Goal: Task Accomplishment & Management: Complete application form

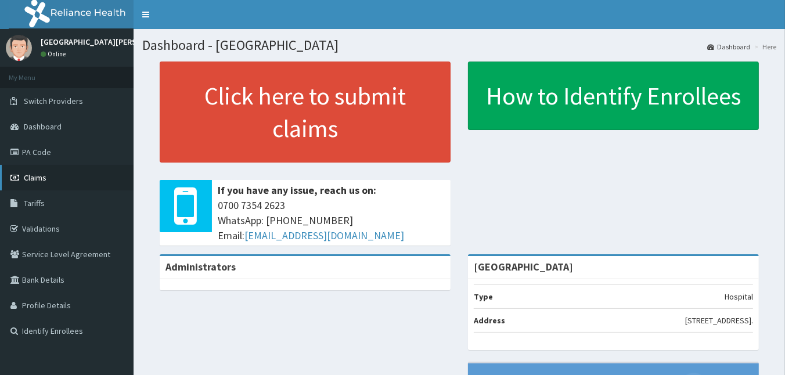
click at [48, 183] on link "Claims" at bounding box center [67, 178] width 134 height 26
click at [68, 173] on link "Claims" at bounding box center [67, 178] width 134 height 26
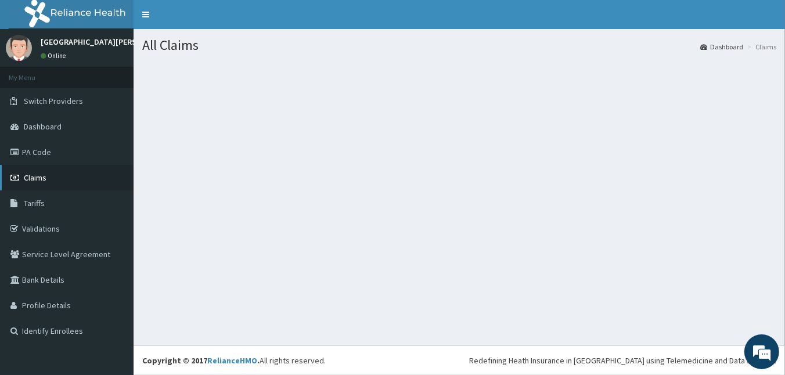
click at [52, 179] on link "Claims" at bounding box center [67, 178] width 134 height 26
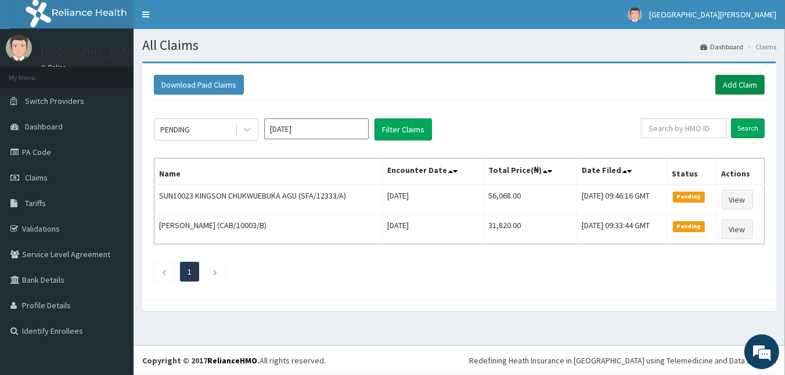
click at [749, 80] on link "Add Claim" at bounding box center [739, 85] width 49 height 20
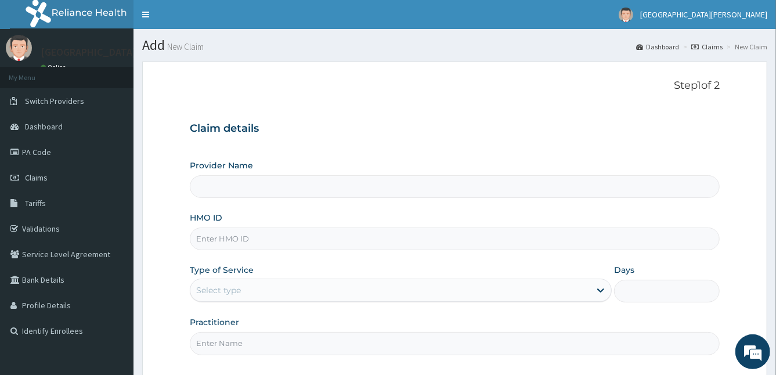
type input "[GEOGRAPHIC_DATA]"
click at [37, 181] on span "Claims" at bounding box center [36, 177] width 23 height 10
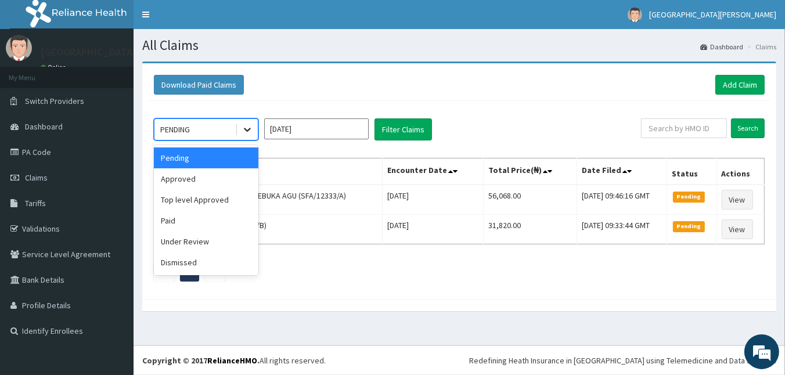
click at [250, 134] on icon at bounding box center [247, 130] width 12 height 12
click at [236, 175] on div "Approved" at bounding box center [206, 178] width 104 height 21
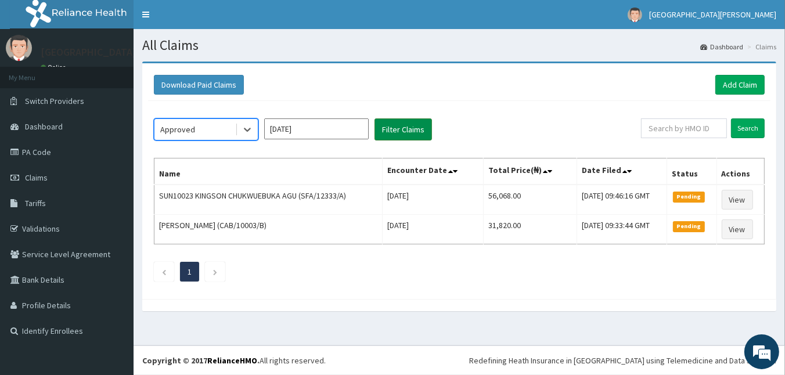
click at [413, 138] on button "Filter Claims" at bounding box center [402, 129] width 57 height 22
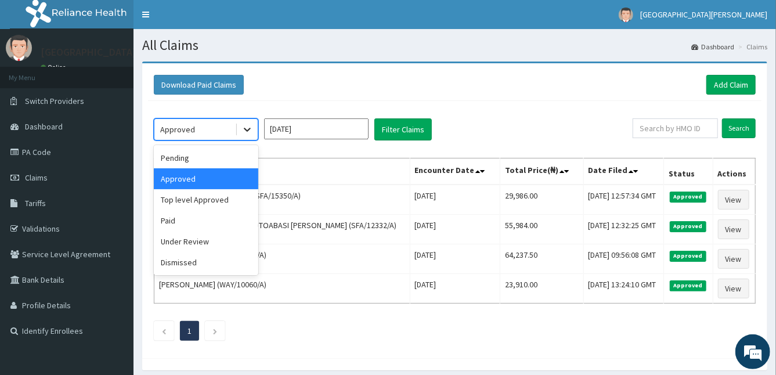
click at [246, 131] on icon at bounding box center [247, 130] width 12 height 12
click at [222, 250] on div "Under Review" at bounding box center [206, 241] width 104 height 21
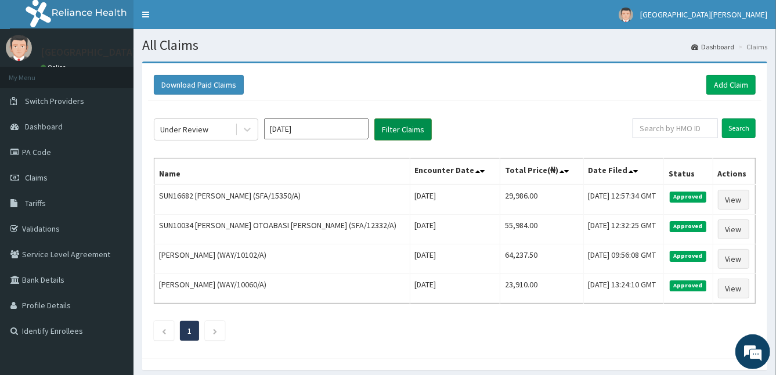
click at [413, 136] on button "Filter Claims" at bounding box center [402, 129] width 57 height 22
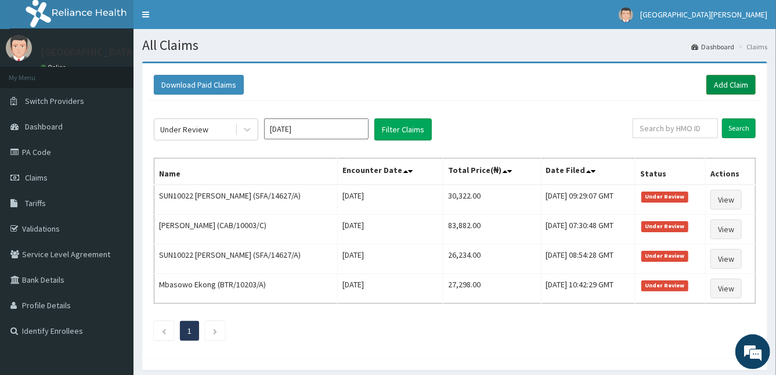
click at [723, 85] on link "Add Claim" at bounding box center [730, 85] width 49 height 20
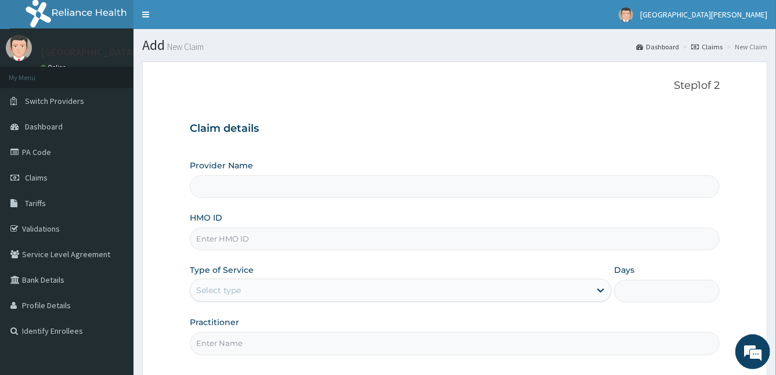
type input "[GEOGRAPHIC_DATA]"
click at [366, 237] on input "HMO ID" at bounding box center [455, 239] width 531 height 23
type input "SPR/10031/A"
click at [316, 286] on div "Select type" at bounding box center [390, 290] width 401 height 19
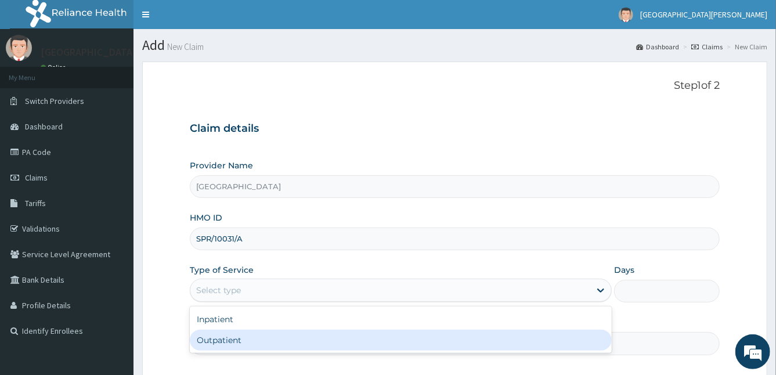
click at [226, 342] on div "Outpatient" at bounding box center [401, 340] width 423 height 21
type input "1"
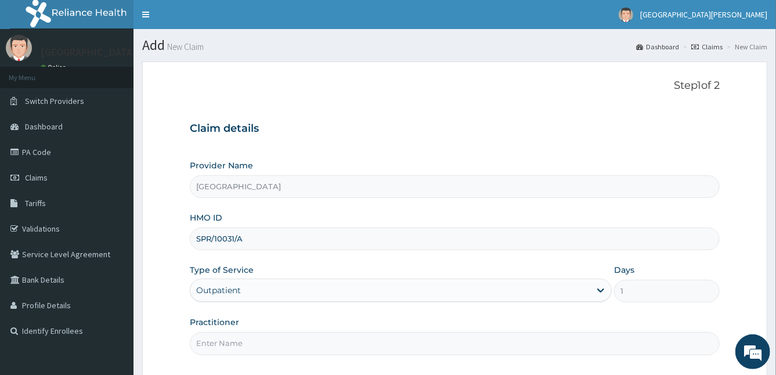
click at [226, 341] on input "Practitioner" at bounding box center [455, 343] width 531 height 23
type input "[PERSON_NAME]"
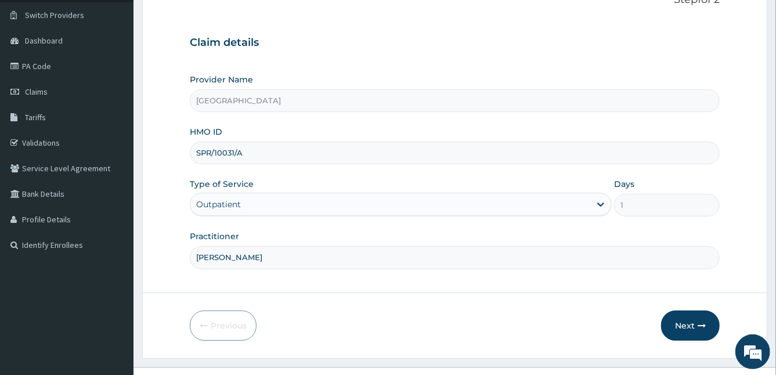
scroll to position [107, 0]
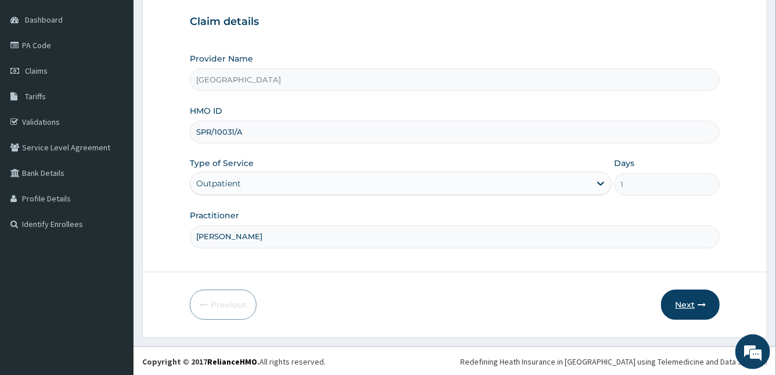
click at [688, 303] on button "Next" at bounding box center [690, 305] width 59 height 30
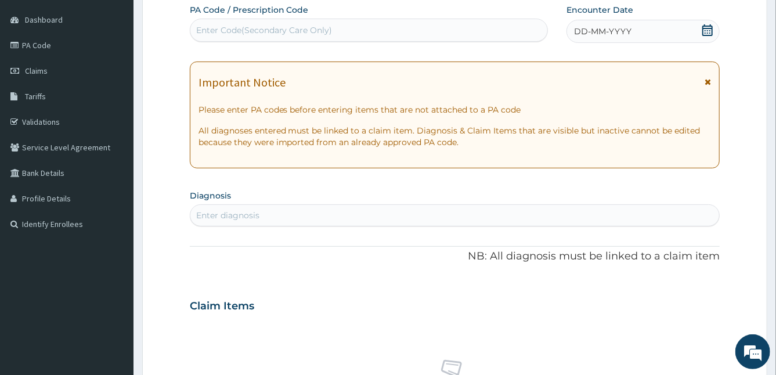
click at [591, 21] on div "DD-MM-YYYY" at bounding box center [644, 31] width 154 height 23
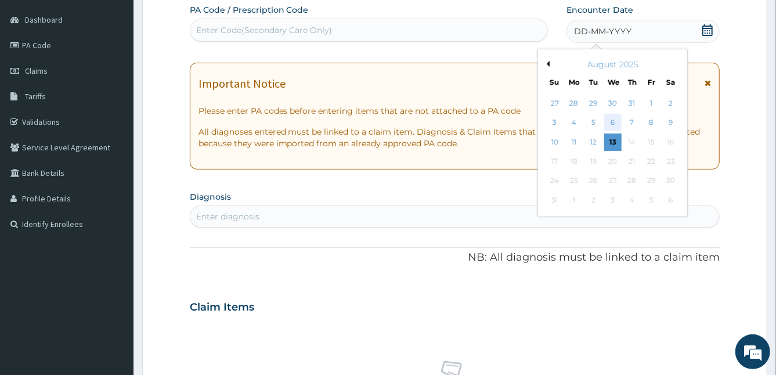
click at [609, 120] on div "6" at bounding box center [612, 122] width 17 height 17
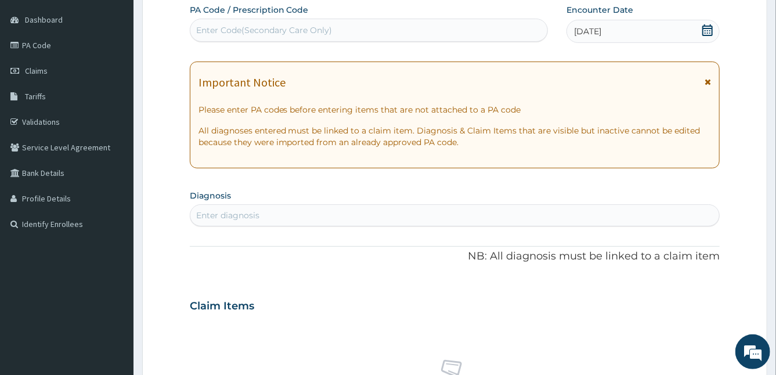
click at [609, 120] on div "Important Notice Please enter PA codes before entering items that are not attac…" at bounding box center [455, 115] width 531 height 107
click at [708, 80] on icon at bounding box center [708, 82] width 6 height 8
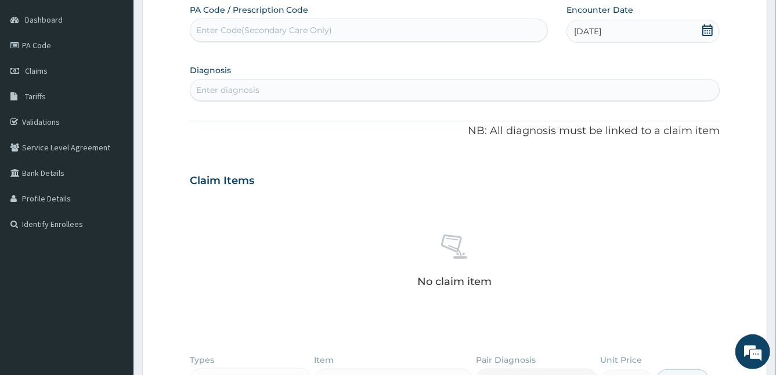
click at [332, 91] on div "Enter diagnosis" at bounding box center [454, 90] width 529 height 19
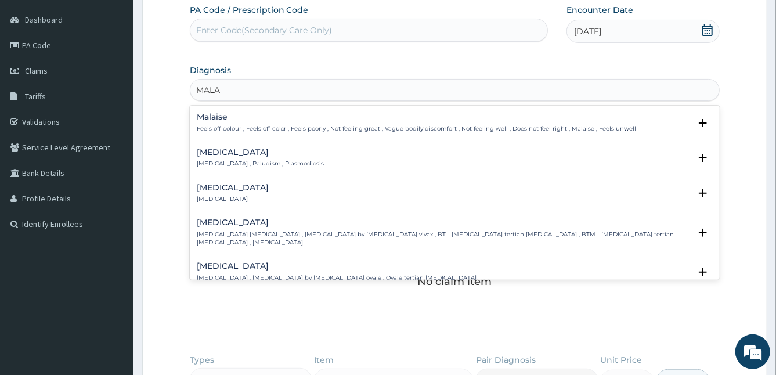
type input "MALAR"
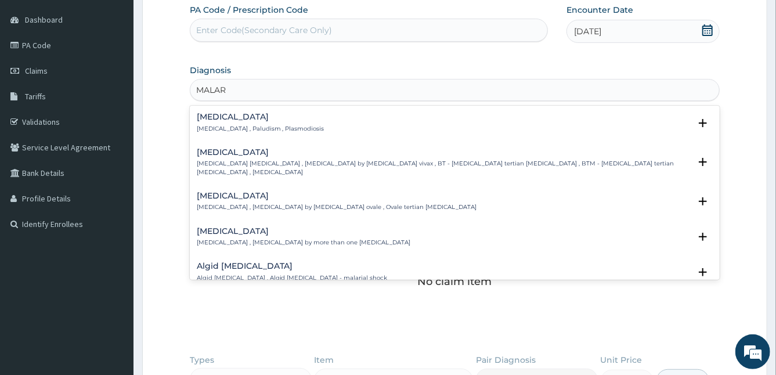
click at [211, 117] on h4 "[MEDICAL_DATA]" at bounding box center [261, 117] width 128 height 9
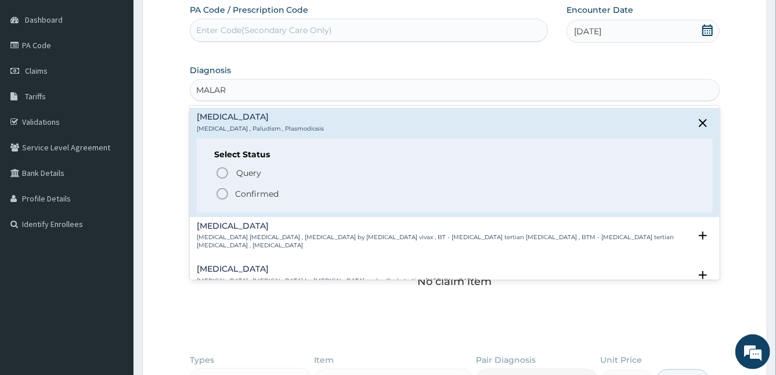
click at [221, 194] on icon "status option filled" at bounding box center [222, 194] width 14 height 14
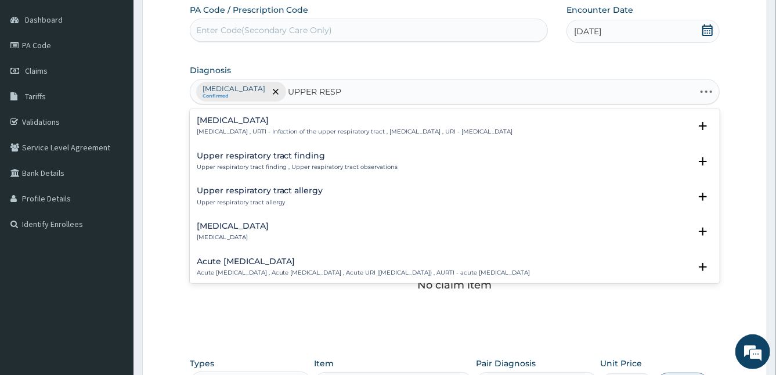
type input "UPPER RESPI"
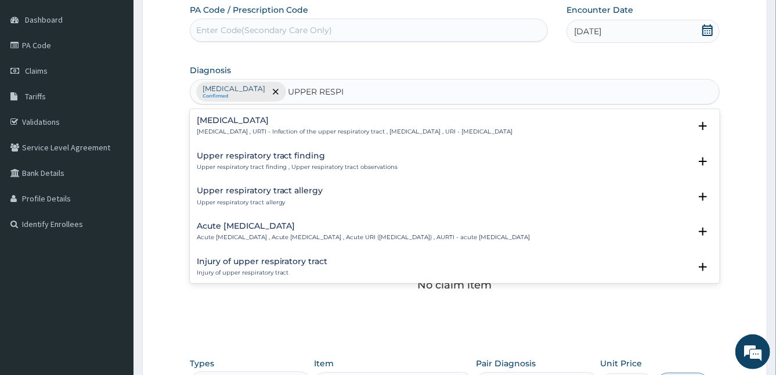
click at [218, 125] on div "[MEDICAL_DATA] [MEDICAL_DATA] , URTI - Infection of the upper respiratory tract…" at bounding box center [355, 126] width 316 height 20
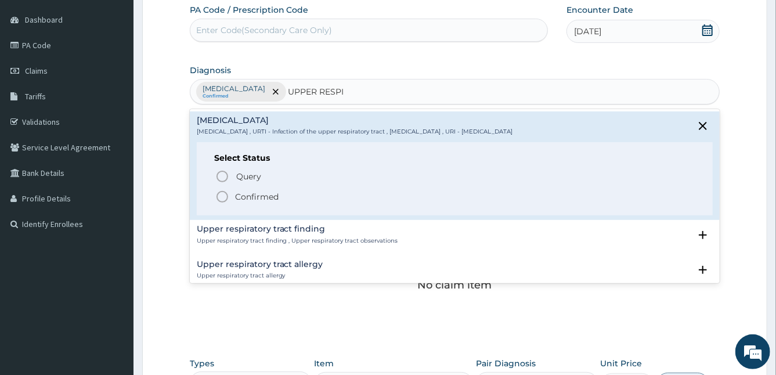
click at [219, 192] on circle "status option filled" at bounding box center [222, 197] width 10 height 10
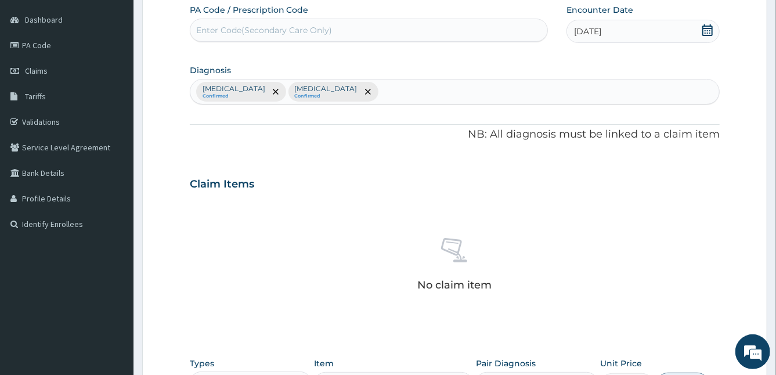
scroll to position [335, 0]
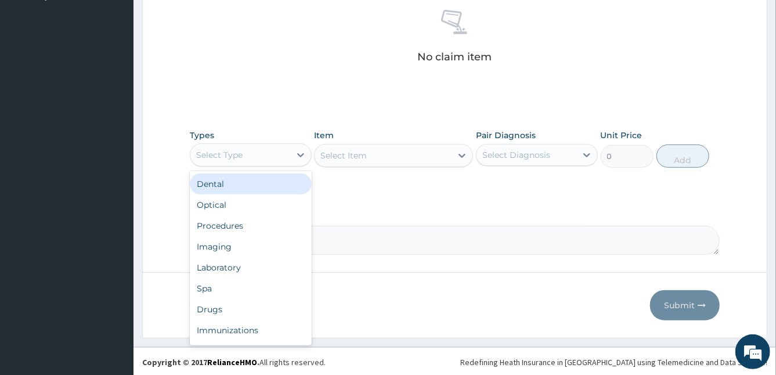
click at [277, 151] on div "Select Type" at bounding box center [240, 155] width 100 height 19
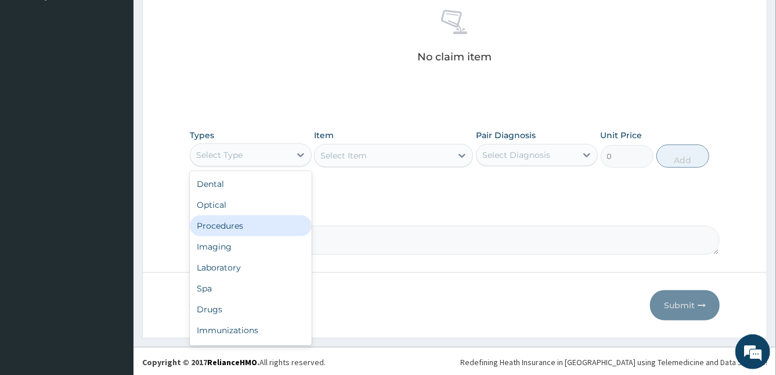
click at [238, 226] on div "Procedures" at bounding box center [251, 225] width 122 height 21
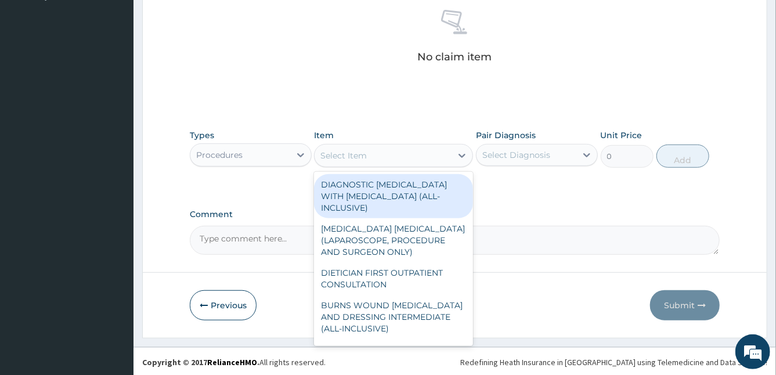
click at [405, 156] on div "Select Item" at bounding box center [383, 155] width 137 height 19
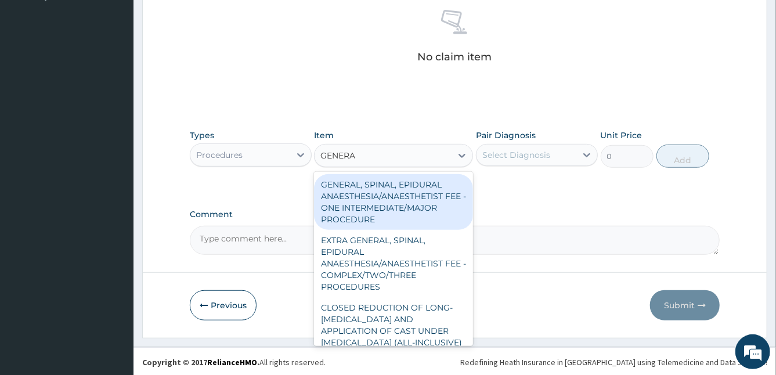
type input "GENERAL"
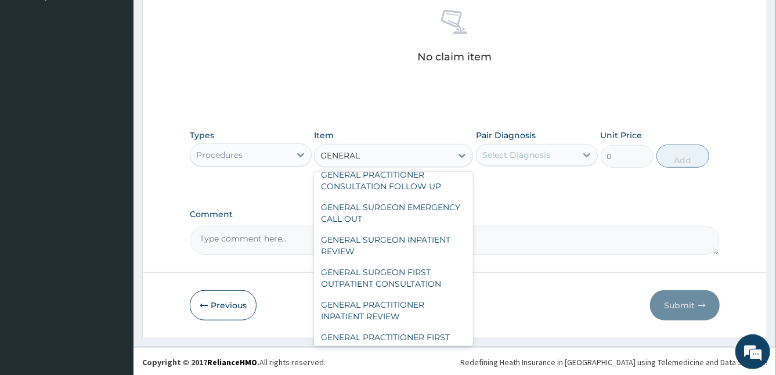
scroll to position [325, 0]
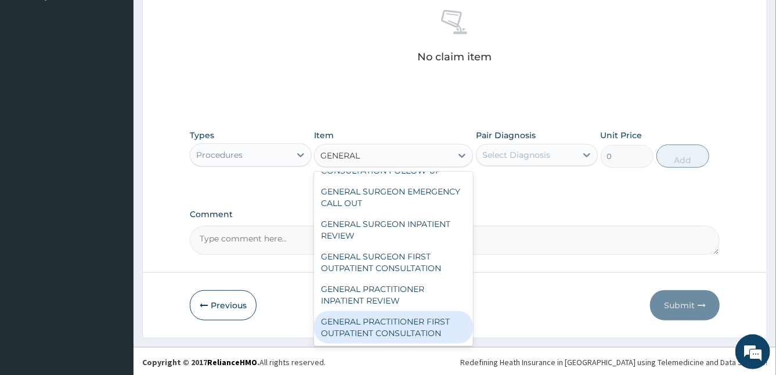
click at [424, 330] on div "GENERAL PRACTITIONER FIRST OUTPATIENT CONSULTATION" at bounding box center [393, 327] width 159 height 33
type input "3750"
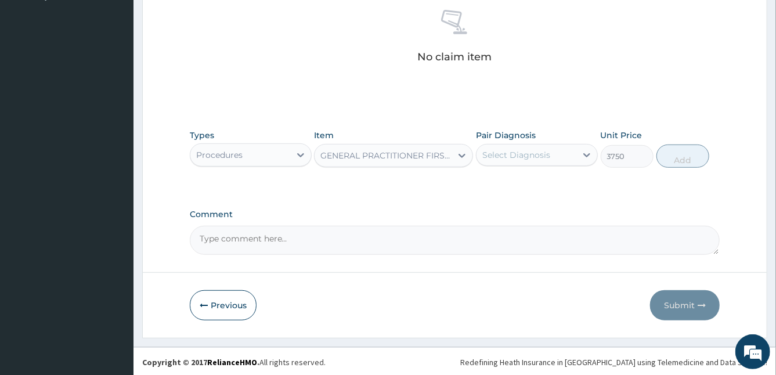
click at [559, 150] on div "Select Diagnosis" at bounding box center [527, 155] width 100 height 19
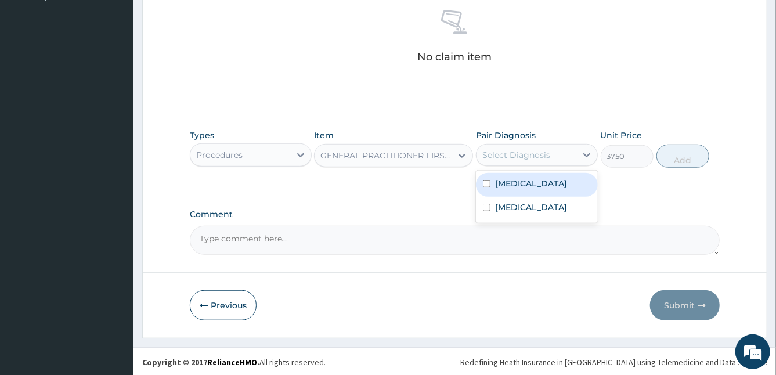
click at [543, 190] on div "[MEDICAL_DATA]" at bounding box center [537, 185] width 122 height 24
checkbox input "true"
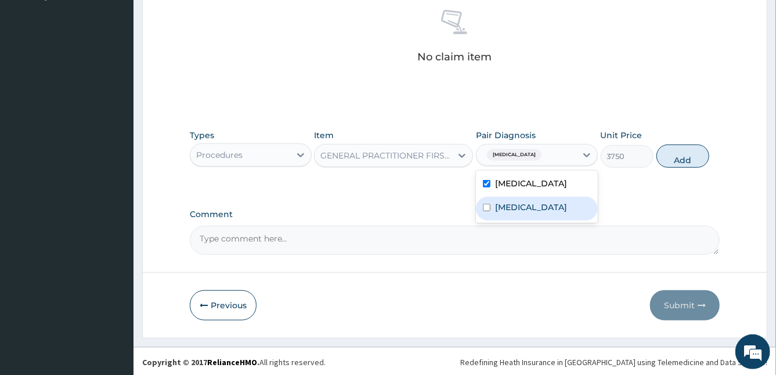
click at [525, 208] on label "[MEDICAL_DATA]" at bounding box center [531, 207] width 72 height 12
checkbox input "true"
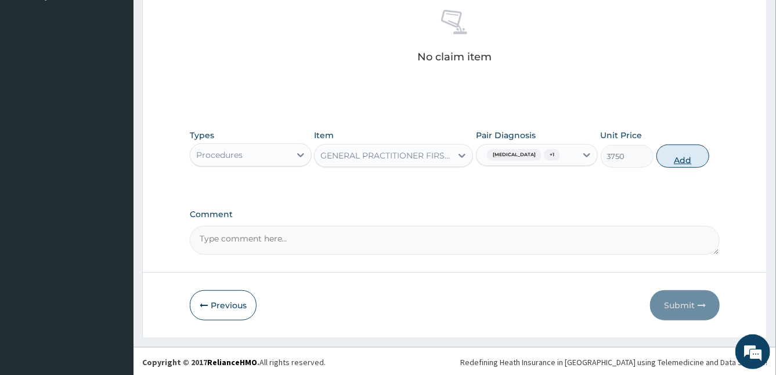
click at [688, 152] on button "Add" at bounding box center [682, 156] width 53 height 23
type input "0"
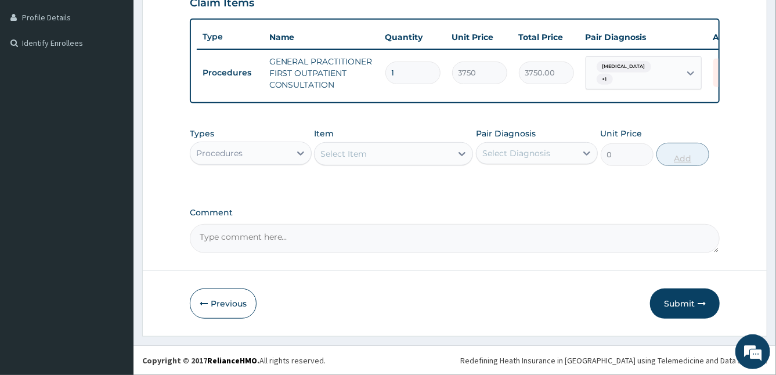
scroll to position [294, 0]
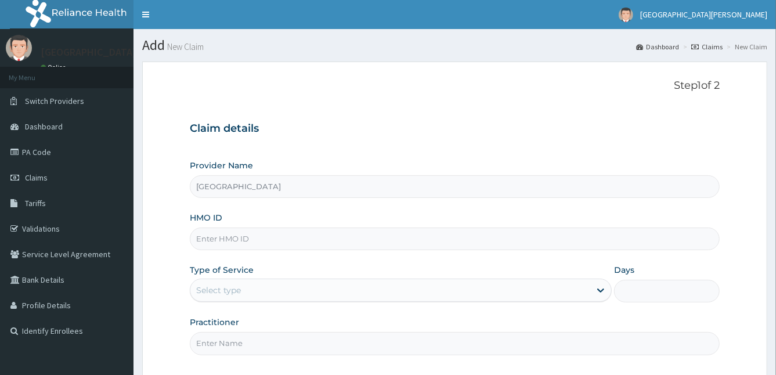
click at [221, 240] on input "HMO ID" at bounding box center [455, 239] width 531 height 23
click at [221, 240] on input "S" at bounding box center [455, 239] width 531 height 23
type input "SPR/10031/A"
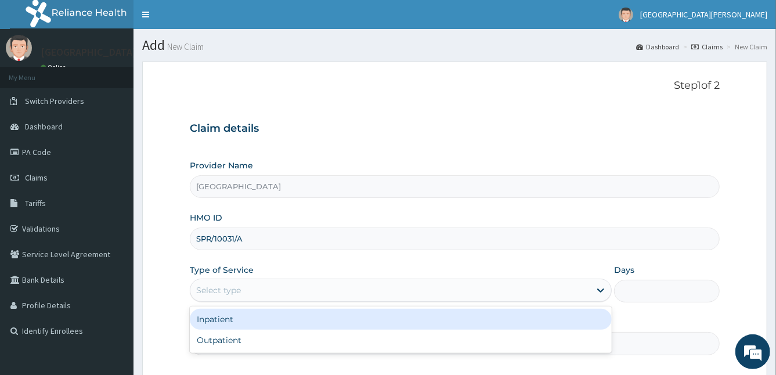
click at [224, 287] on div "Select type" at bounding box center [218, 290] width 45 height 12
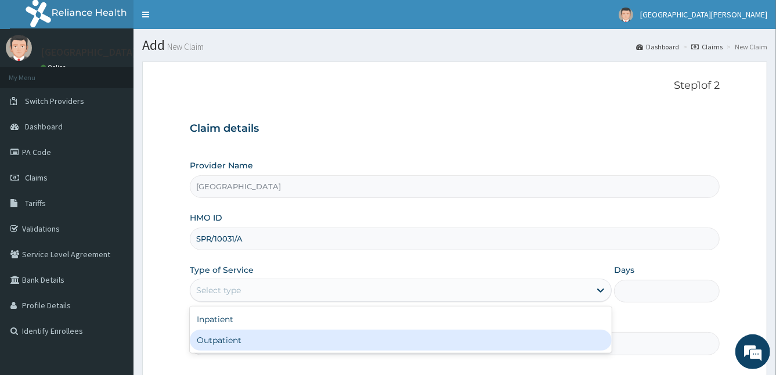
click at [232, 336] on div "Outpatient" at bounding box center [401, 340] width 423 height 21
type input "1"
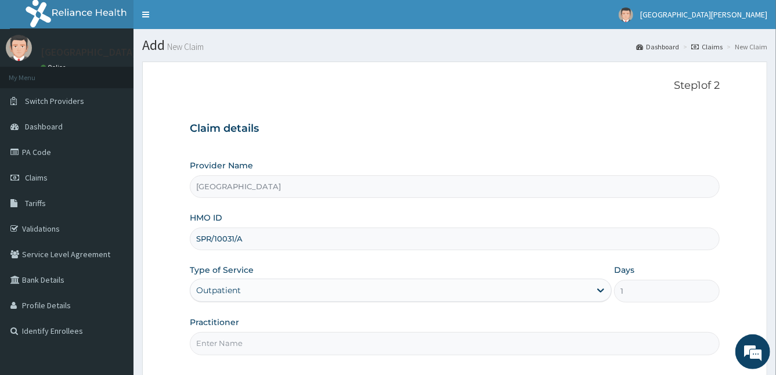
click at [232, 336] on input "Practitioner" at bounding box center [455, 343] width 531 height 23
type input "[PERSON_NAME]"
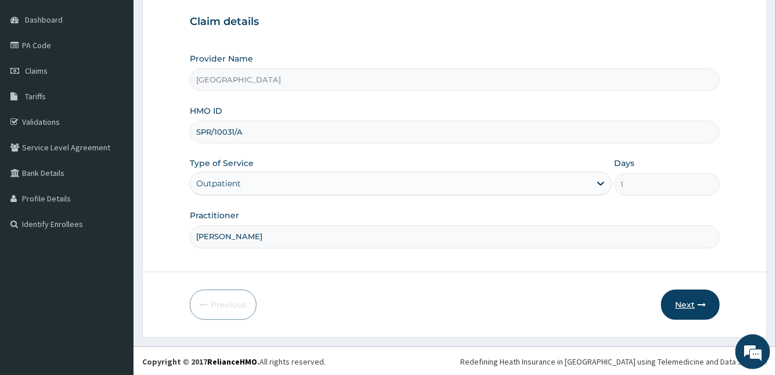
click at [686, 308] on button "Next" at bounding box center [690, 305] width 59 height 30
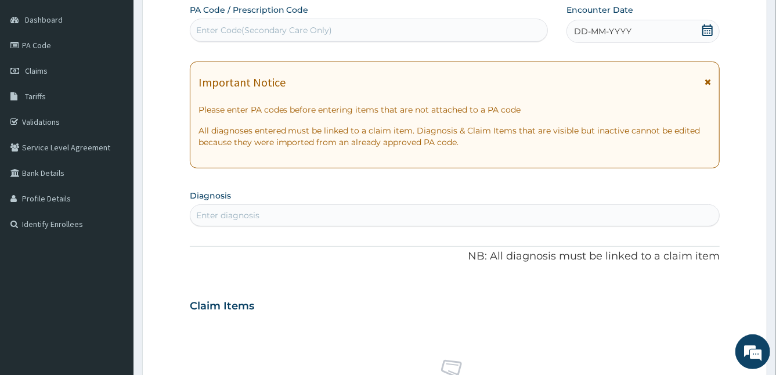
click at [709, 78] on icon at bounding box center [708, 82] width 6 height 8
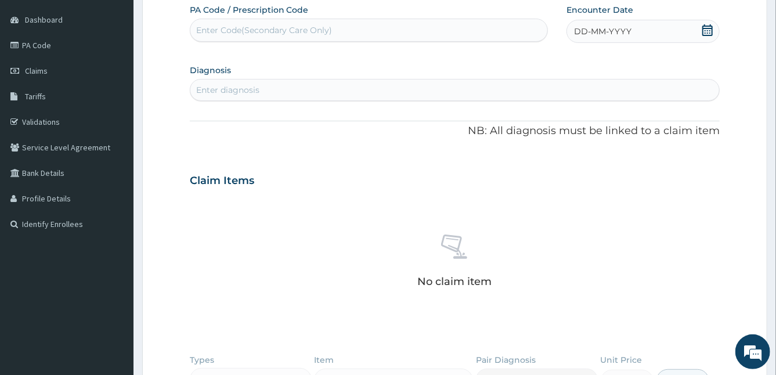
click at [596, 34] on span "DD-MM-YYYY" at bounding box center [602, 32] width 57 height 12
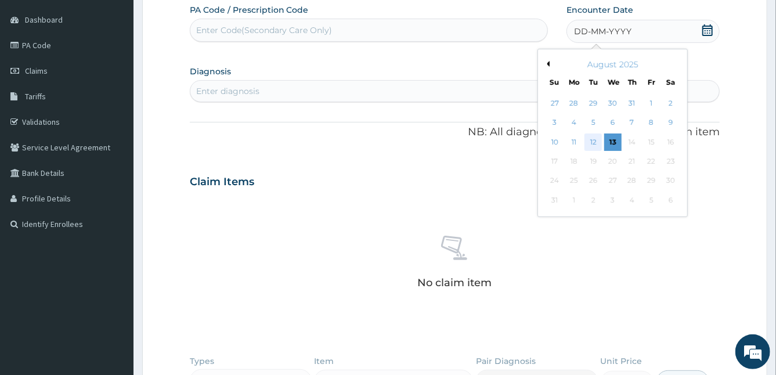
click at [598, 138] on div "12" at bounding box center [593, 142] width 17 height 17
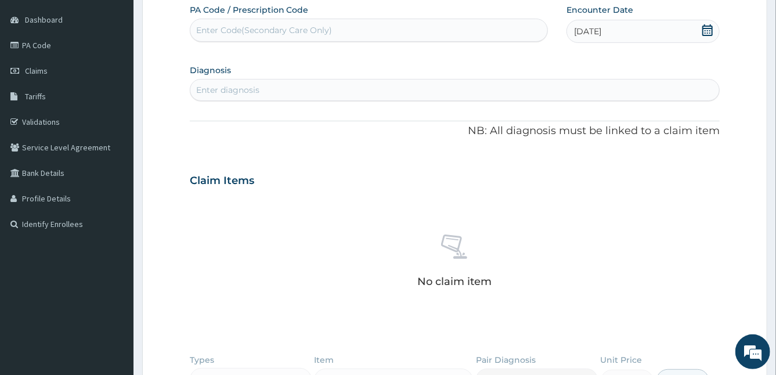
click at [587, 23] on div "[DATE]" at bounding box center [644, 31] width 154 height 23
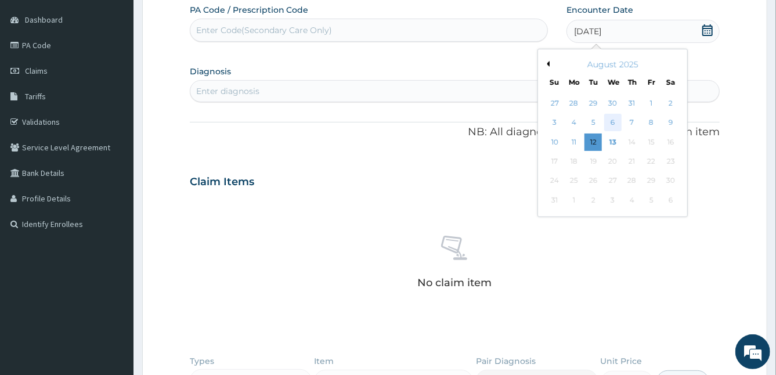
click at [608, 121] on div "6" at bounding box center [612, 122] width 17 height 17
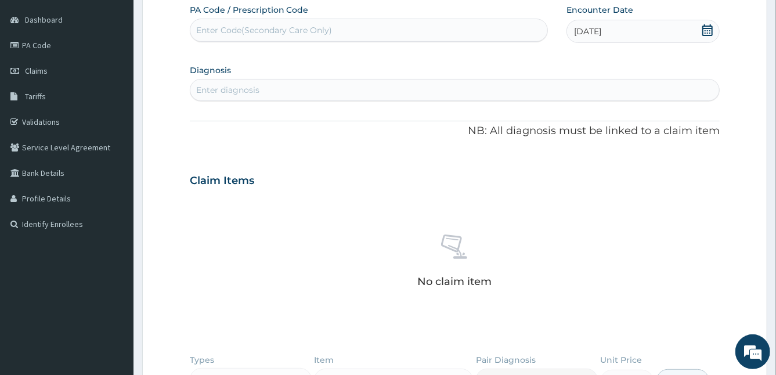
click at [472, 96] on div "Enter diagnosis" at bounding box center [454, 90] width 529 height 19
type input "[MEDICAL_DATA]"
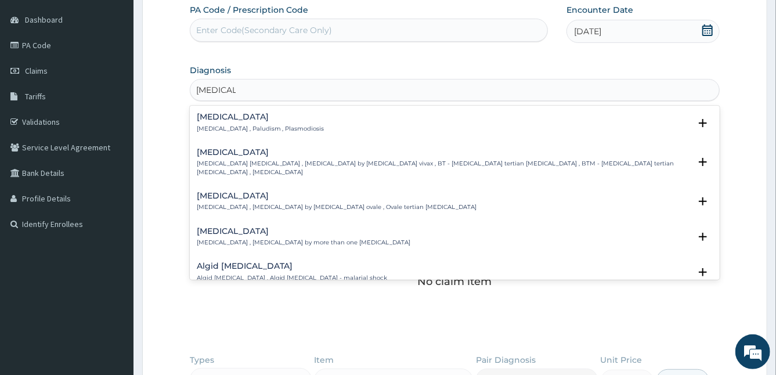
click at [217, 120] on h4 "[MEDICAL_DATA]" at bounding box center [261, 117] width 128 height 9
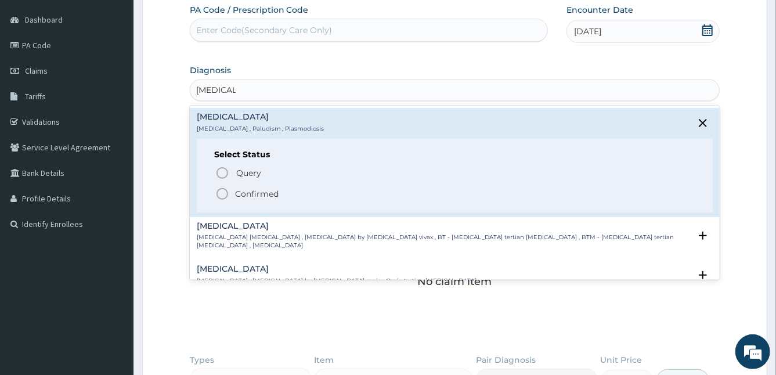
click at [220, 193] on icon "status option filled" at bounding box center [222, 194] width 14 height 14
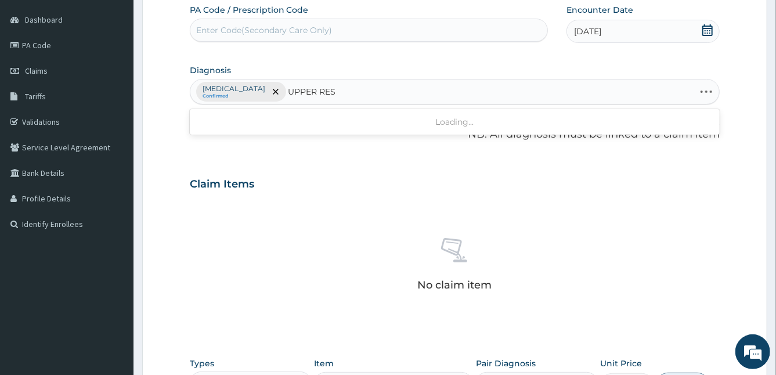
type input "UPPER RESP"
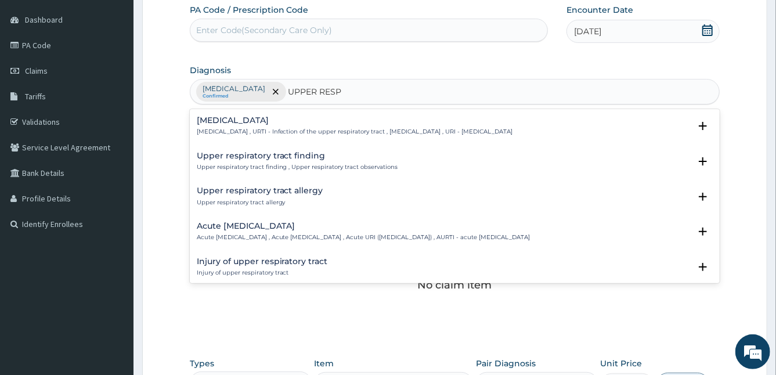
click at [211, 125] on div "[MEDICAL_DATA] [MEDICAL_DATA] , URTI - Infection of the upper respiratory tract…" at bounding box center [355, 126] width 316 height 20
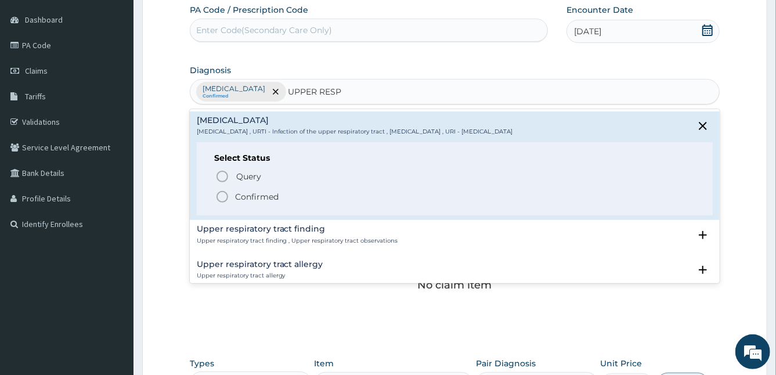
click at [221, 193] on icon "status option filled" at bounding box center [222, 197] width 14 height 14
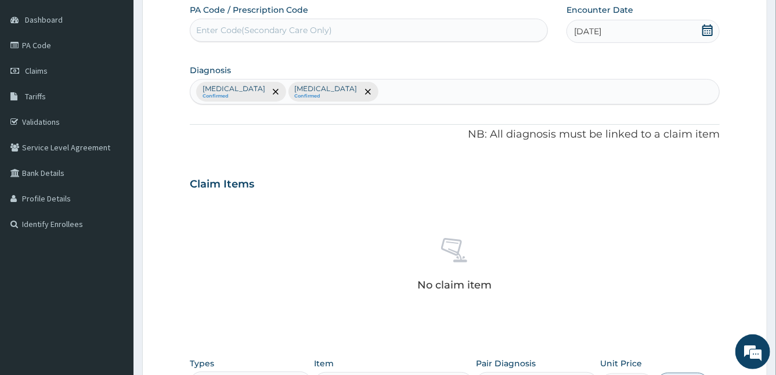
scroll to position [335, 0]
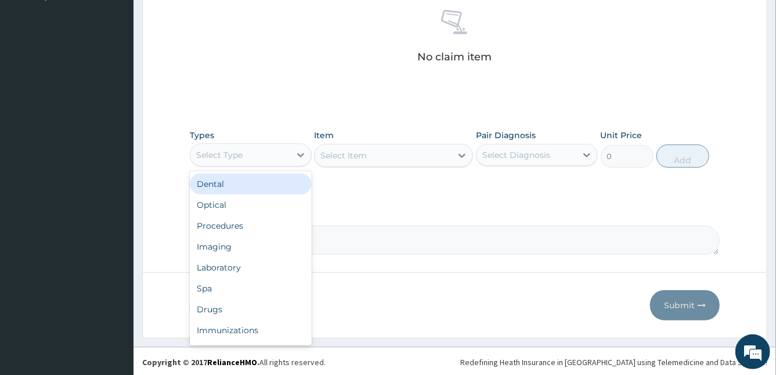
click at [232, 151] on div "Select Type" at bounding box center [219, 155] width 46 height 12
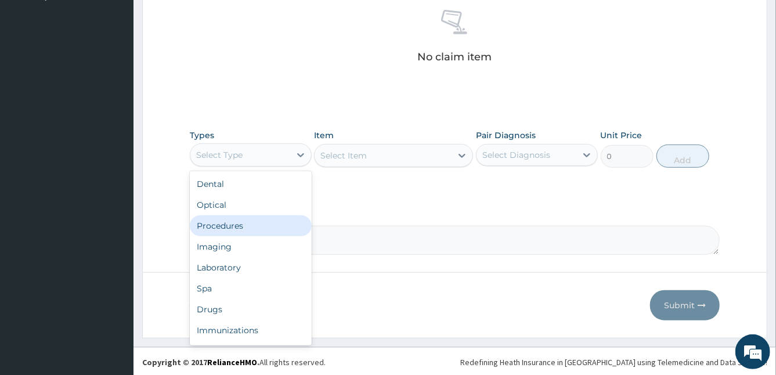
click at [244, 221] on div "Procedures" at bounding box center [251, 225] width 122 height 21
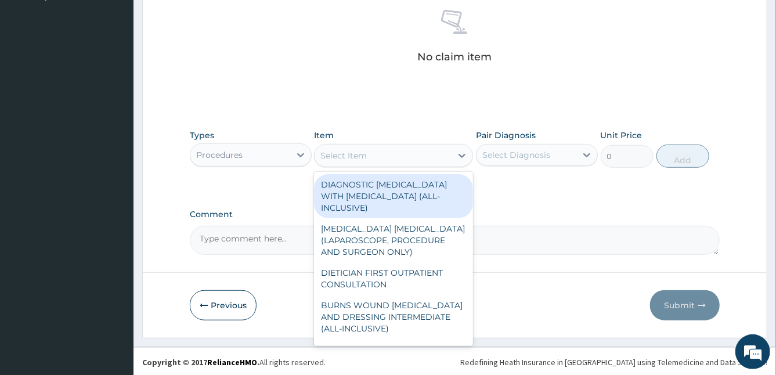
click at [385, 157] on div "Select Item" at bounding box center [383, 155] width 137 height 19
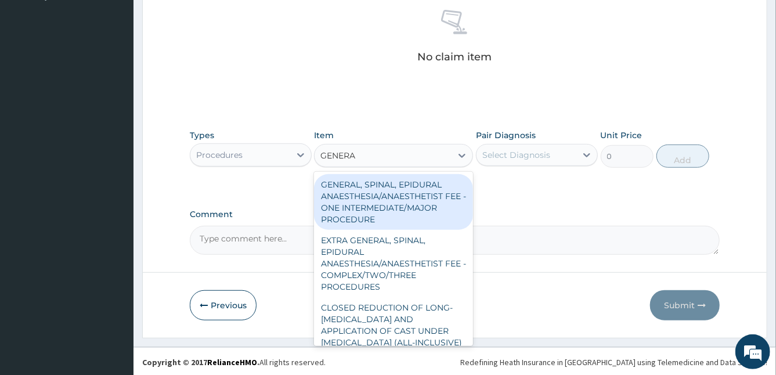
type input "GENERAL"
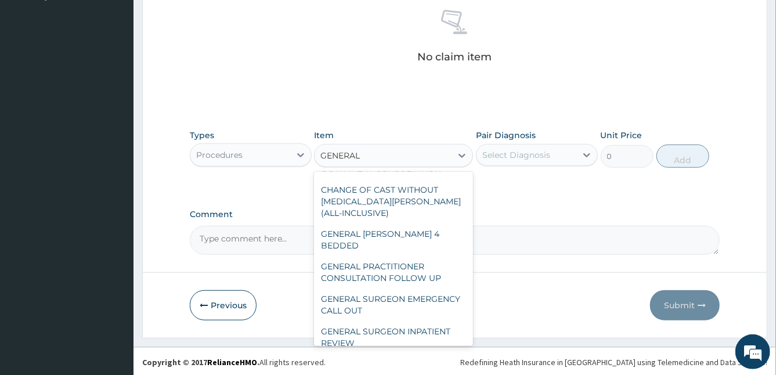
scroll to position [325, 0]
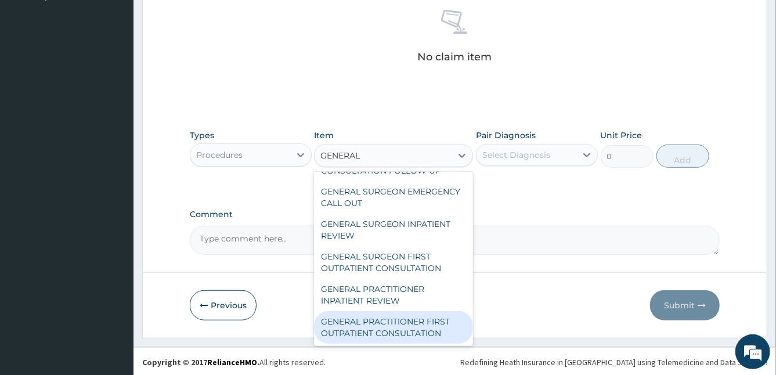
click at [425, 332] on div "GENERAL PRACTITIONER FIRST OUTPATIENT CONSULTATION" at bounding box center [393, 327] width 159 height 33
type input "3750"
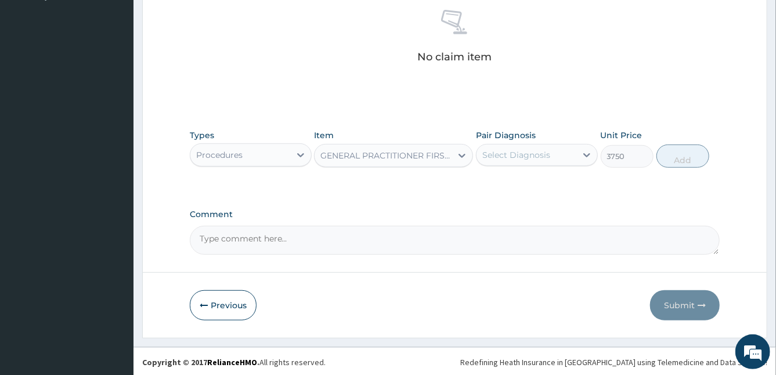
click at [535, 155] on div "Select Diagnosis" at bounding box center [516, 155] width 68 height 12
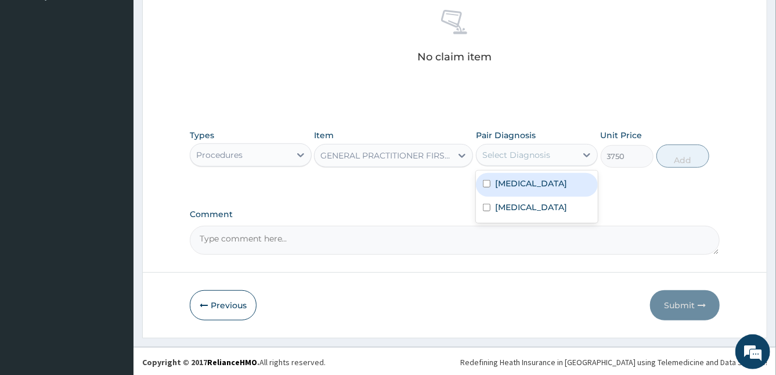
click at [476, 185] on div "[MEDICAL_DATA]" at bounding box center [537, 185] width 122 height 24
checkbox input "true"
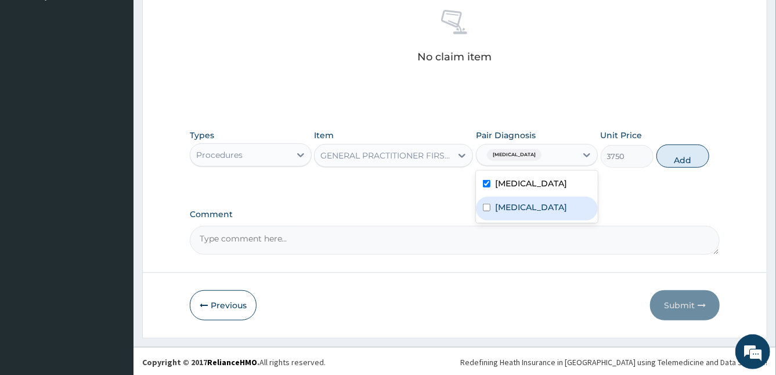
click at [499, 206] on label "[MEDICAL_DATA]" at bounding box center [531, 207] width 72 height 12
checkbox input "true"
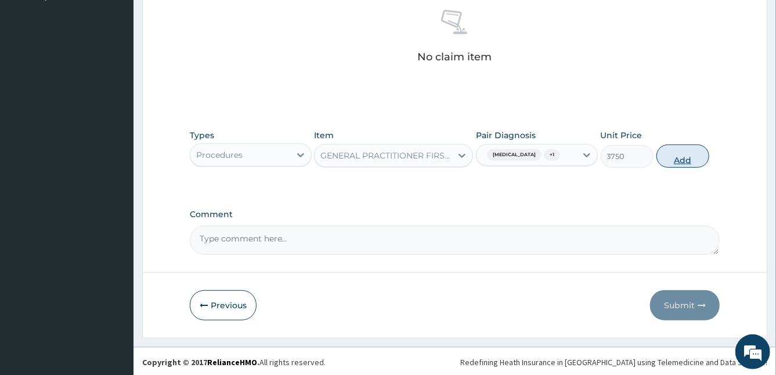
click at [674, 160] on button "Add" at bounding box center [682, 156] width 53 height 23
type input "0"
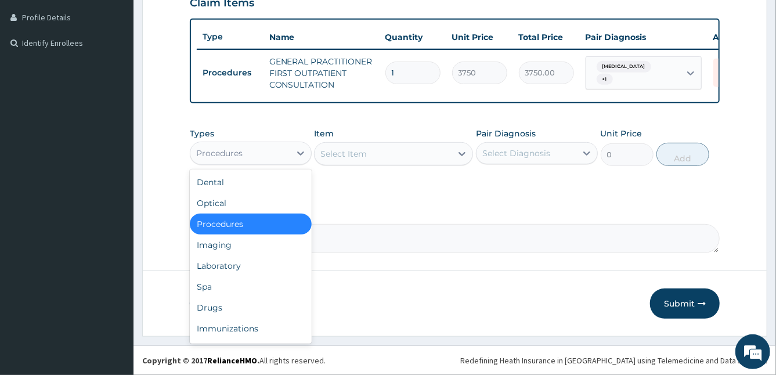
click at [275, 153] on div "Procedures" at bounding box center [240, 153] width 100 height 19
click at [244, 259] on div "Laboratory" at bounding box center [251, 265] width 122 height 21
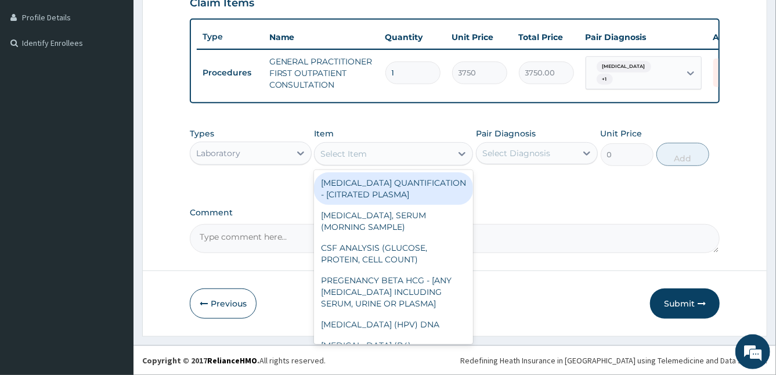
click at [432, 155] on div "Select Item" at bounding box center [383, 154] width 137 height 19
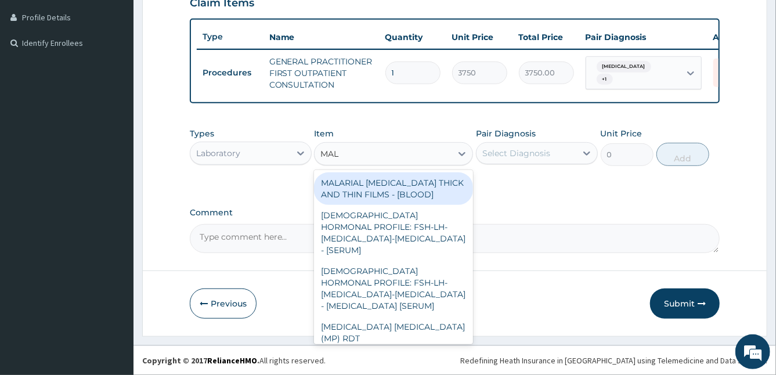
type input "MALA"
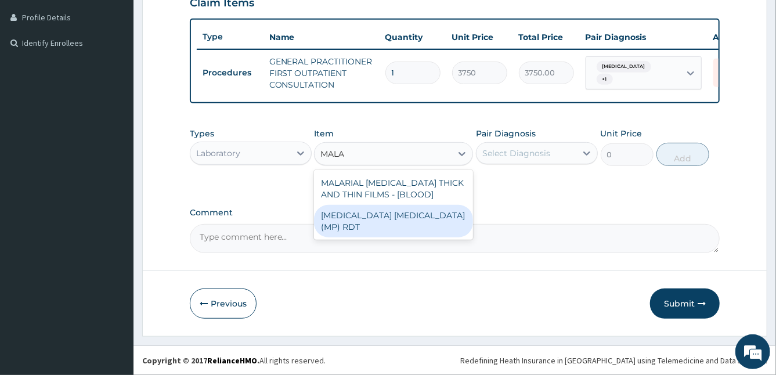
click at [457, 217] on div "[MEDICAL_DATA] [MEDICAL_DATA] (MP) RDT" at bounding box center [393, 221] width 159 height 33
type input "2000"
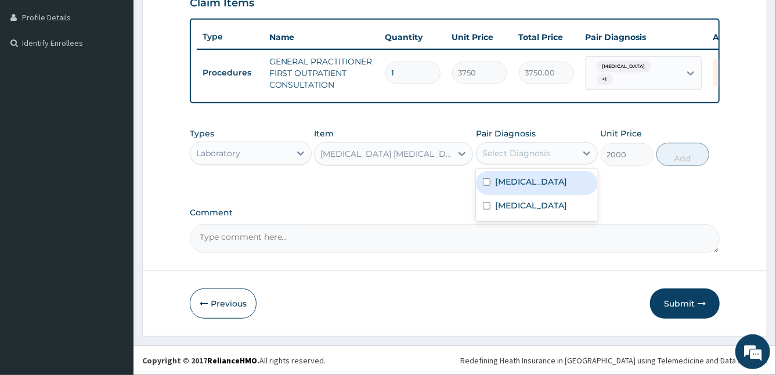
click at [528, 160] on div "Select Diagnosis" at bounding box center [527, 153] width 100 height 19
click at [502, 183] on label "[MEDICAL_DATA]" at bounding box center [531, 182] width 72 height 12
checkbox input "true"
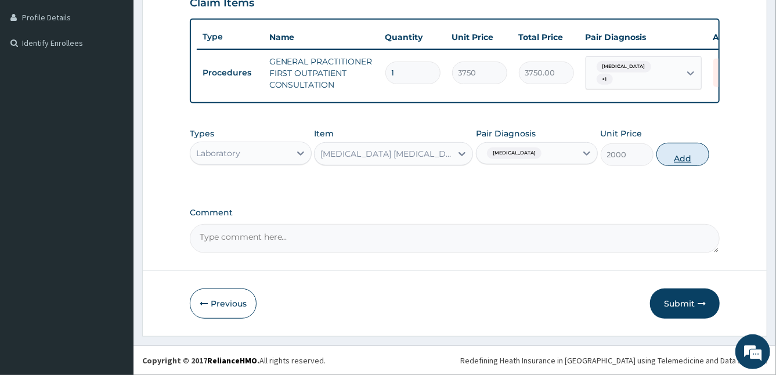
click at [684, 154] on button "Add" at bounding box center [682, 154] width 53 height 23
type input "0"
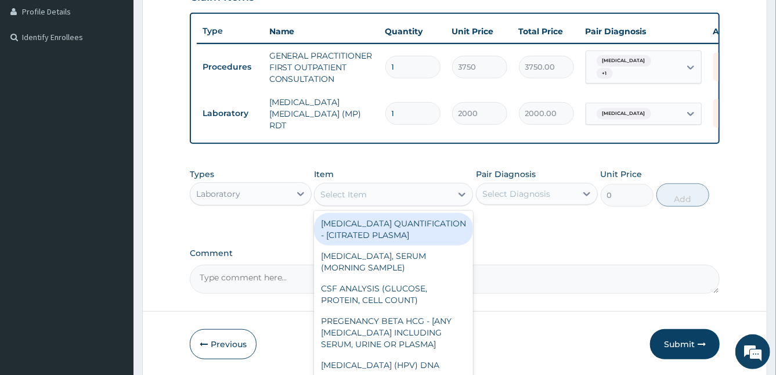
click at [369, 201] on div "Select Item" at bounding box center [383, 194] width 137 height 19
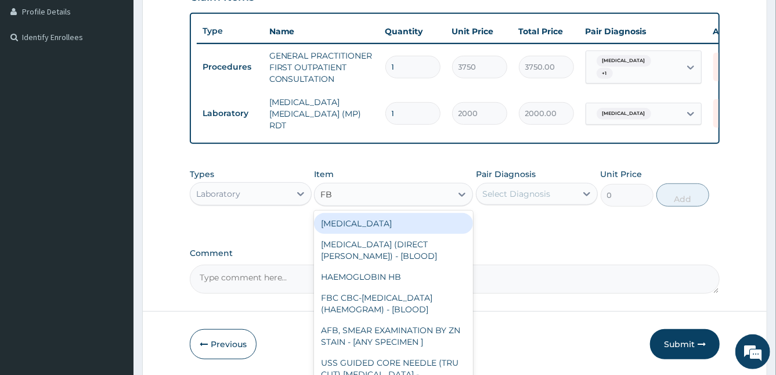
type input "FBC"
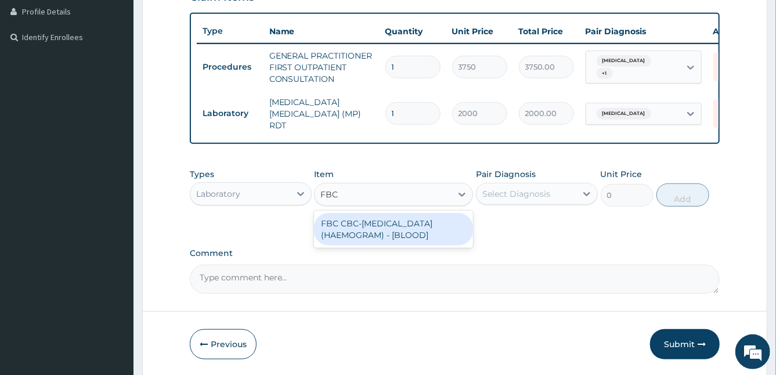
click at [443, 228] on div "FBC CBC-[MEDICAL_DATA] (HAEMOGRAM) - [BLOOD]" at bounding box center [393, 229] width 159 height 33
type input "5000"
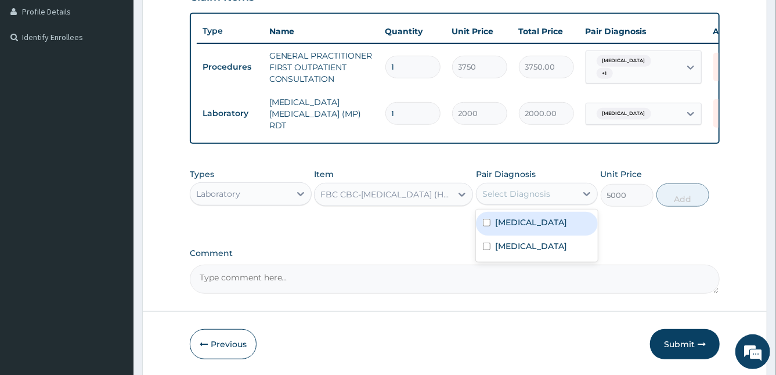
click at [529, 198] on div "Select Diagnosis" at bounding box center [516, 194] width 68 height 12
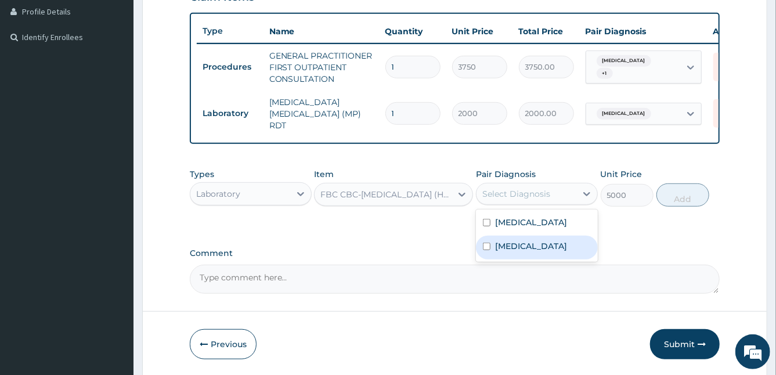
click at [489, 250] on input "checkbox" at bounding box center [487, 247] width 8 height 8
checkbox input "true"
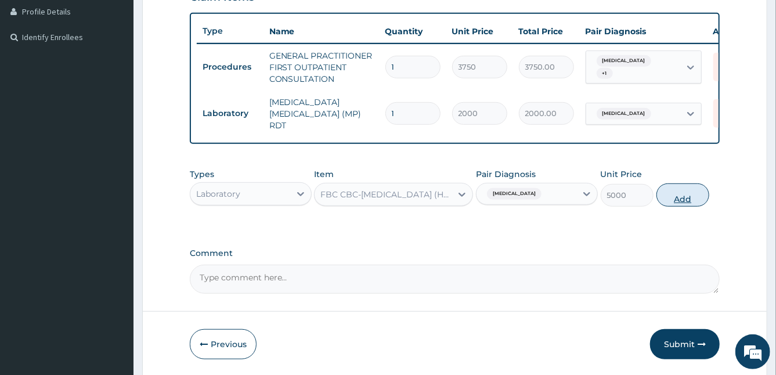
click at [680, 204] on button "Add" at bounding box center [682, 194] width 53 height 23
type input "0"
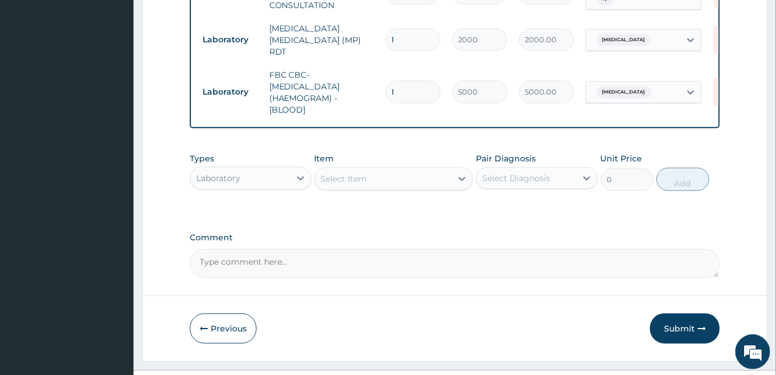
scroll to position [392, 0]
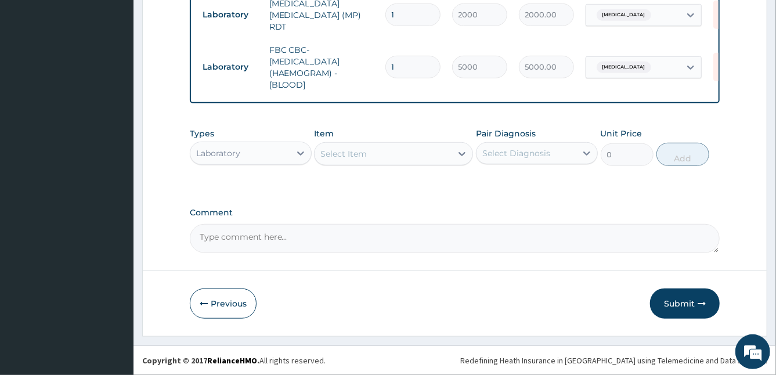
click at [254, 156] on div "Laboratory" at bounding box center [240, 153] width 100 height 19
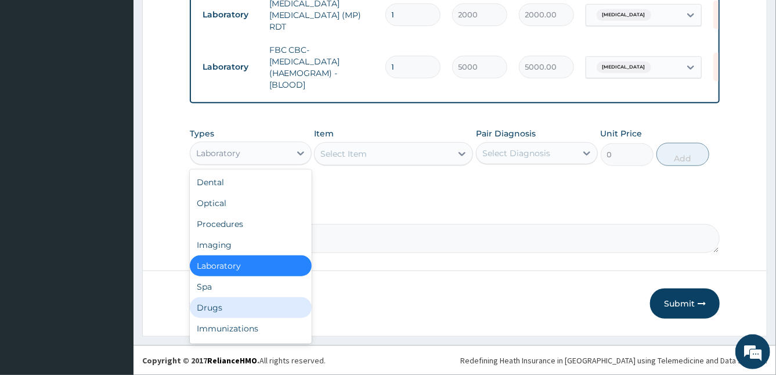
click at [244, 309] on div "Drugs" at bounding box center [251, 307] width 122 height 21
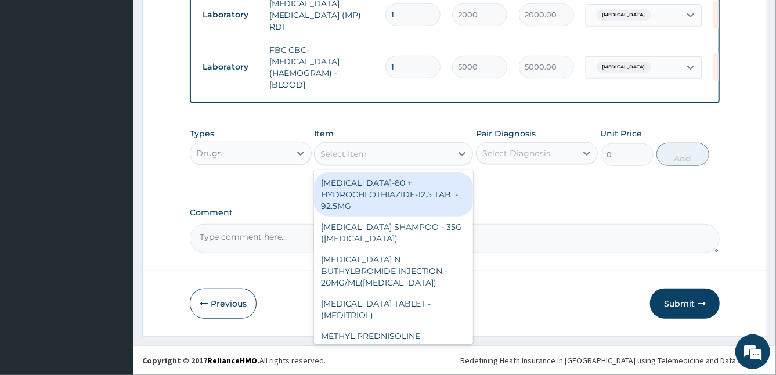
click at [442, 157] on div "Select Item" at bounding box center [383, 154] width 137 height 19
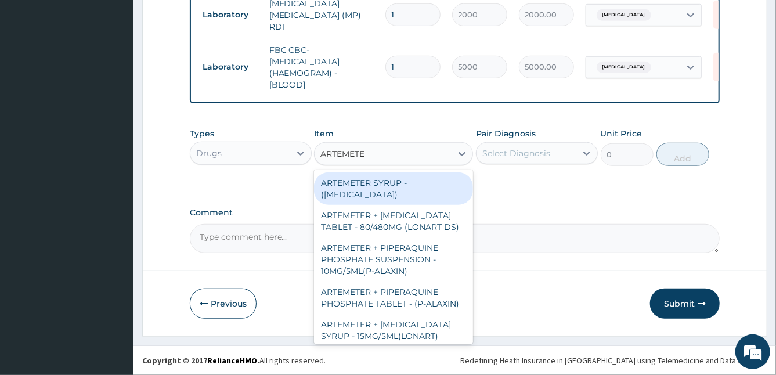
type input "ARTEMETER"
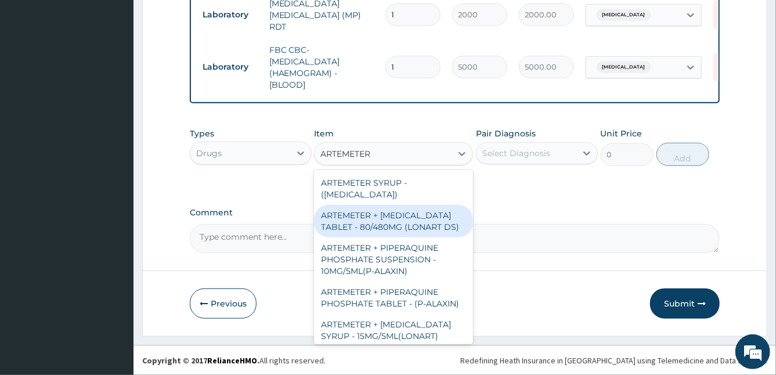
click at [427, 218] on div "ARTEMETER + [MEDICAL_DATA] TABLET - 80/480MG (LONART DS)" at bounding box center [393, 221] width 159 height 33
type input "588"
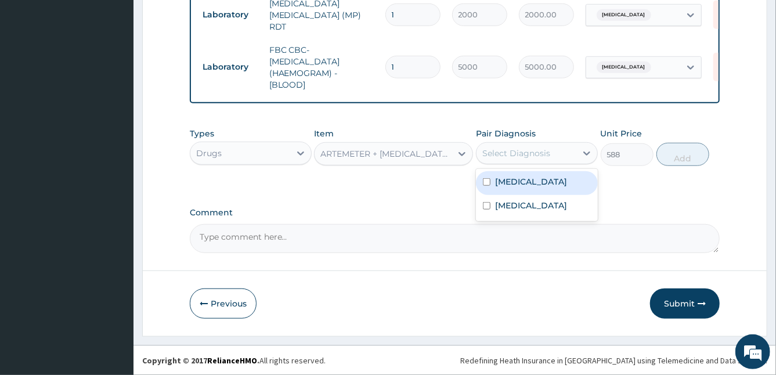
click at [536, 158] on div "Select Diagnosis" at bounding box center [516, 153] width 68 height 12
click at [493, 185] on div "[MEDICAL_DATA]" at bounding box center [537, 183] width 122 height 24
checkbox input "true"
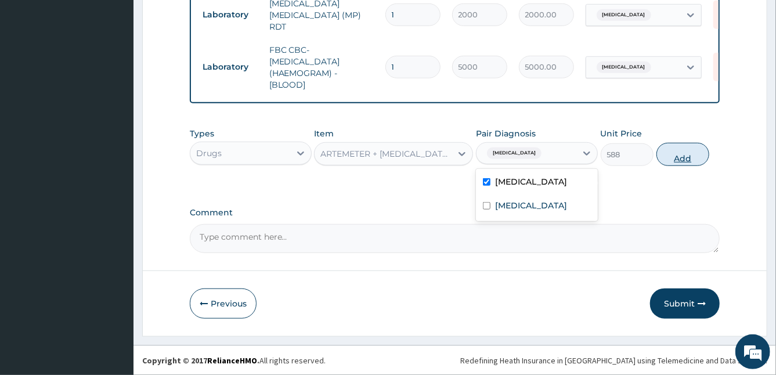
click at [677, 158] on button "Add" at bounding box center [682, 154] width 53 height 23
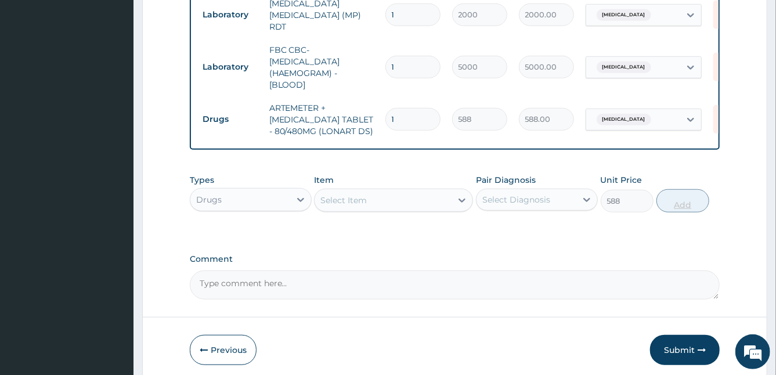
type input "0"
type input "0.00"
type input "6"
type input "3528.00"
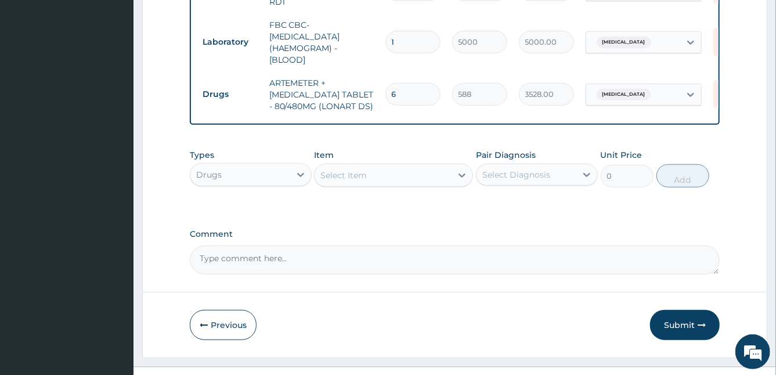
scroll to position [439, 0]
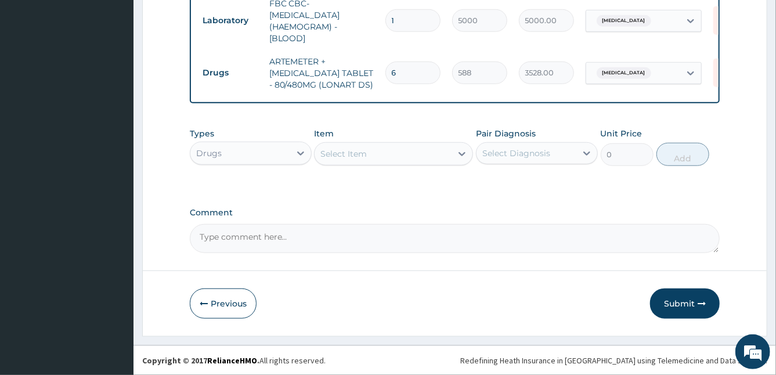
type input "6"
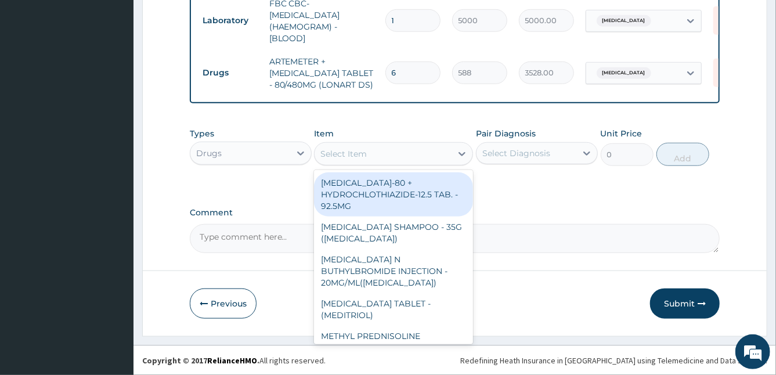
click at [355, 150] on div "Select Item" at bounding box center [343, 154] width 46 height 12
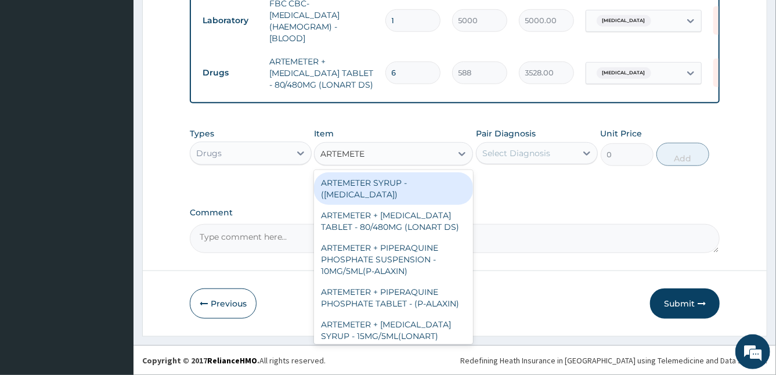
type input "ARTEMETER"
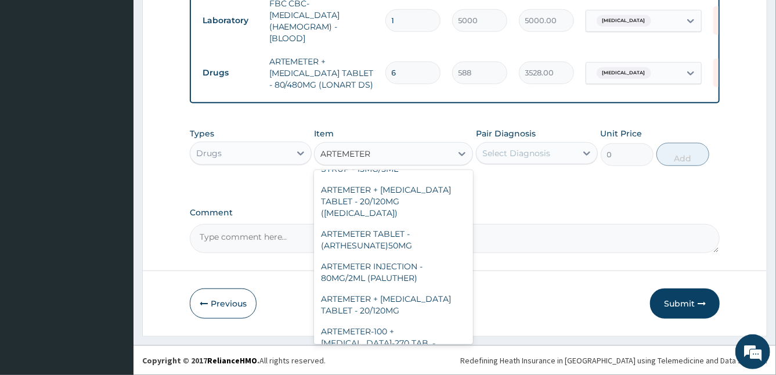
scroll to position [373, 0]
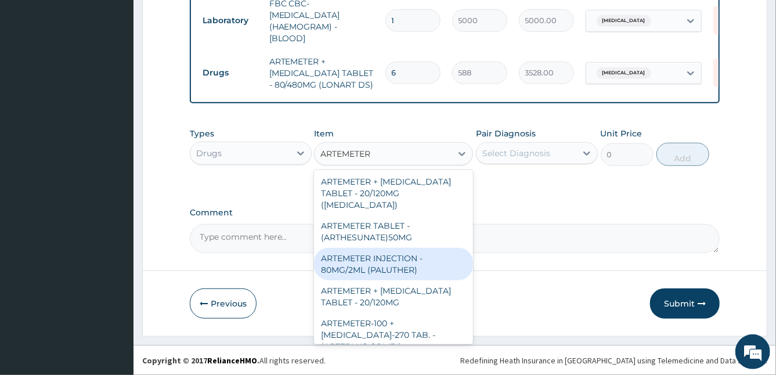
click at [425, 280] on div "ARTEMETER INJECTION - 80MG/2ML (PALUTHER)" at bounding box center [393, 264] width 159 height 33
type input "700"
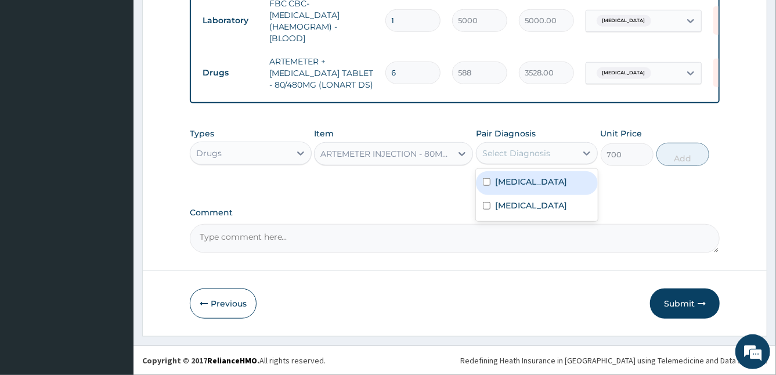
click at [536, 160] on div "Select Diagnosis" at bounding box center [527, 153] width 100 height 19
click at [515, 187] on label "[MEDICAL_DATA]" at bounding box center [531, 182] width 72 height 12
checkbox input "true"
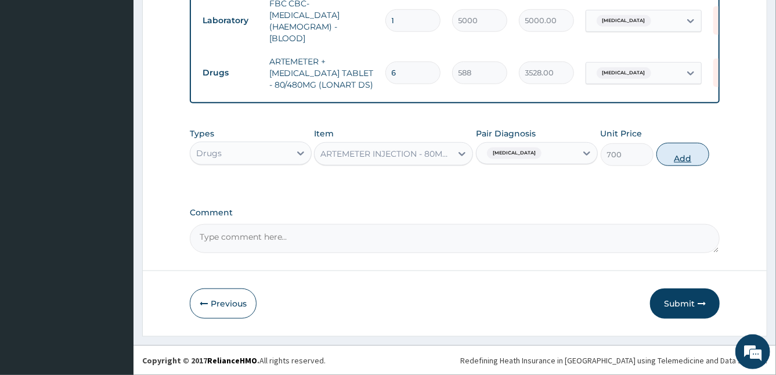
click at [673, 160] on button "Add" at bounding box center [682, 154] width 53 height 23
type input "0"
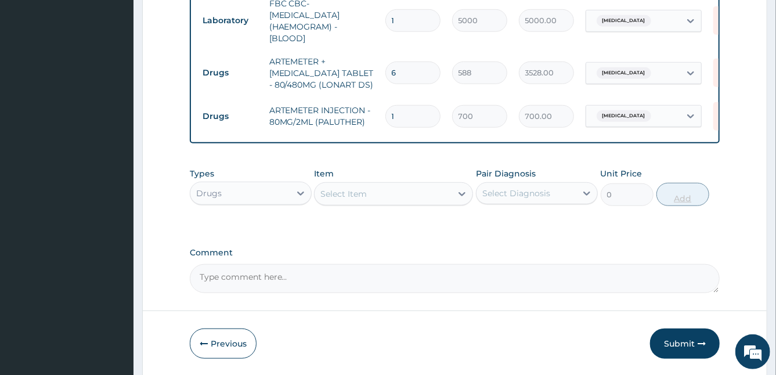
type input "0.00"
type input "3"
type input "2100.00"
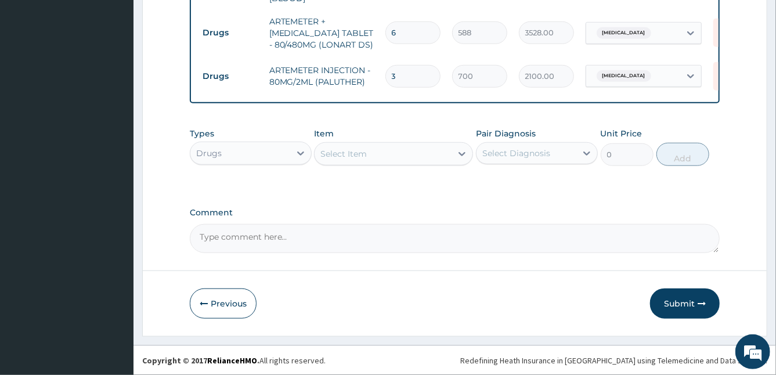
type input "3"
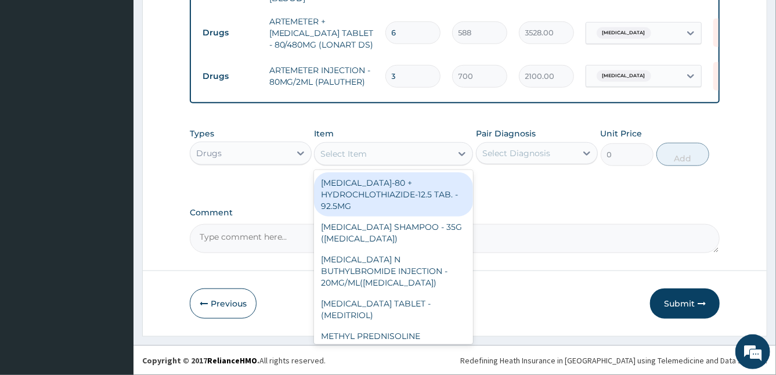
click at [359, 151] on div "Select Item" at bounding box center [343, 154] width 46 height 12
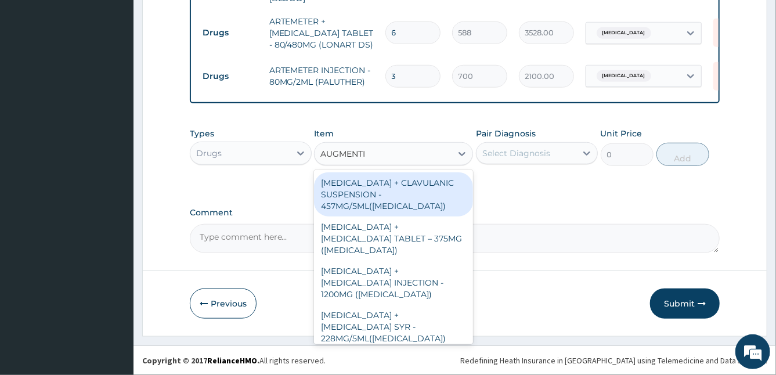
type input "[MEDICAL_DATA]"
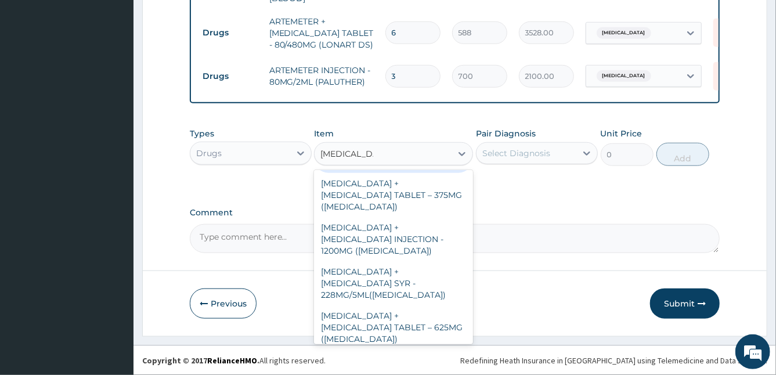
scroll to position [50, 0]
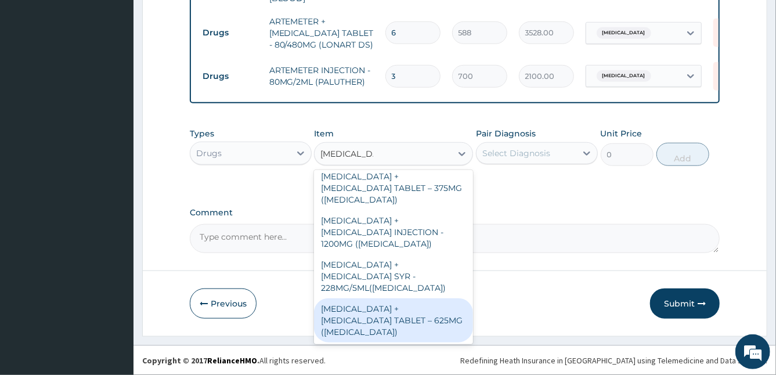
click at [398, 320] on div "[MEDICAL_DATA] + [MEDICAL_DATA] TABLET – 625MG ([MEDICAL_DATA])" at bounding box center [393, 320] width 159 height 44
type input "672"
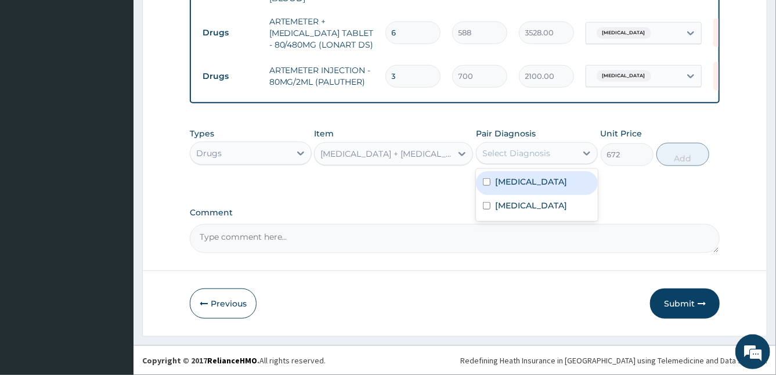
click at [522, 157] on div "Select Diagnosis" at bounding box center [516, 153] width 68 height 12
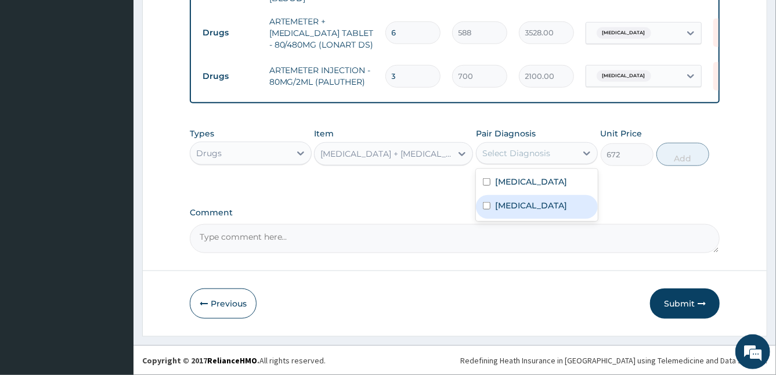
click at [493, 205] on div "[MEDICAL_DATA]" at bounding box center [537, 207] width 122 height 24
checkbox input "true"
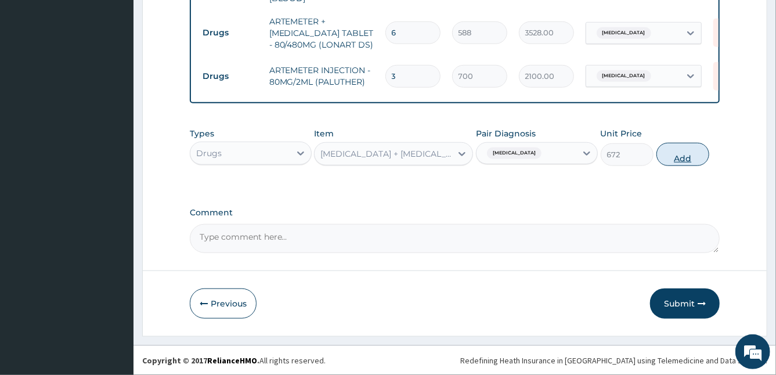
click at [683, 158] on button "Add" at bounding box center [682, 154] width 53 height 23
type input "0"
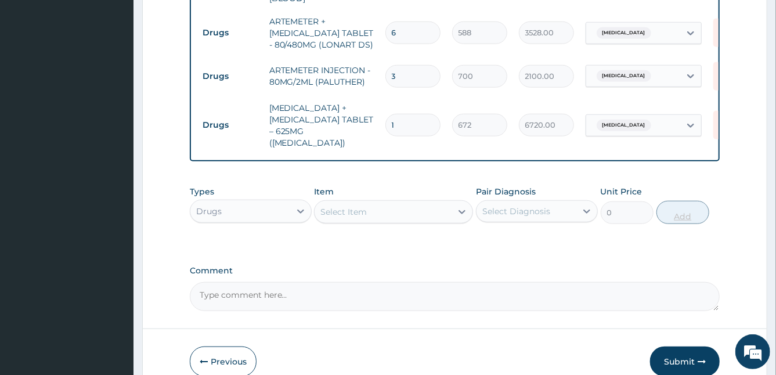
type input "10"
type input "6720.00"
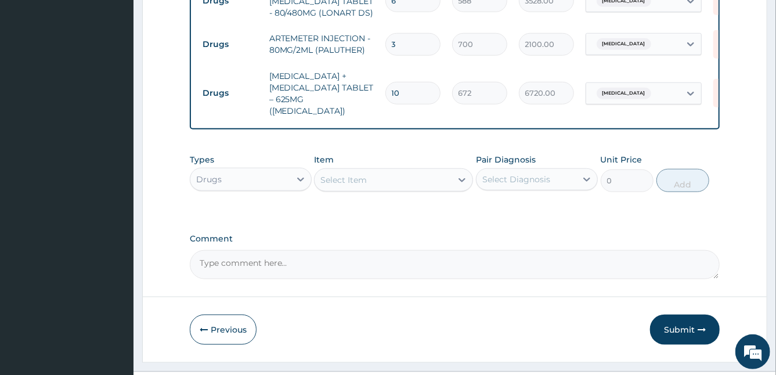
scroll to position [537, 0]
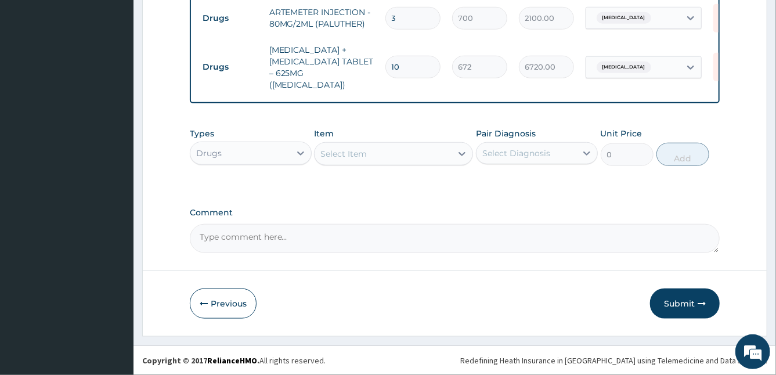
type input "10"
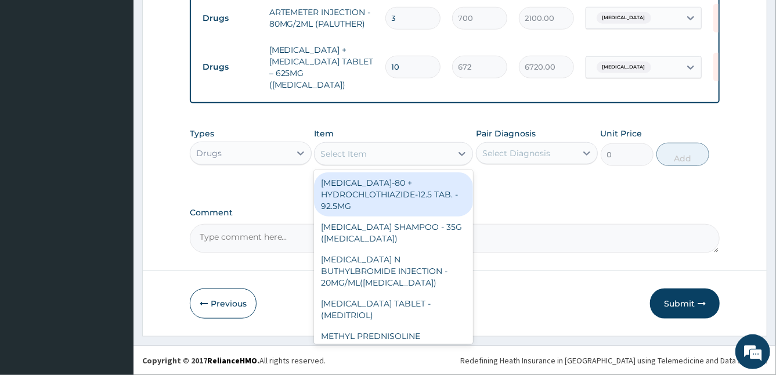
click at [391, 147] on div "Select Item" at bounding box center [383, 154] width 137 height 19
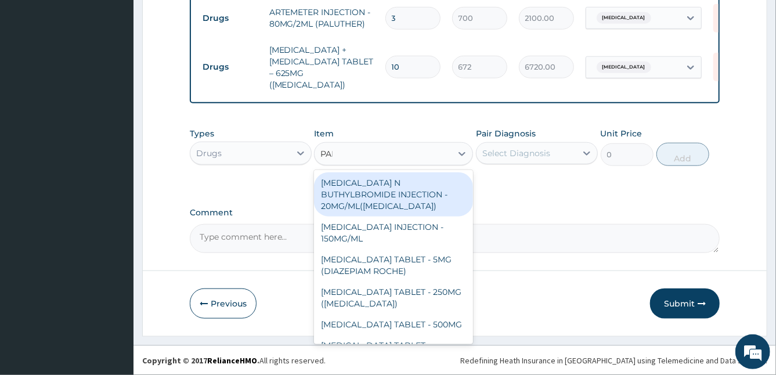
type input "PARA"
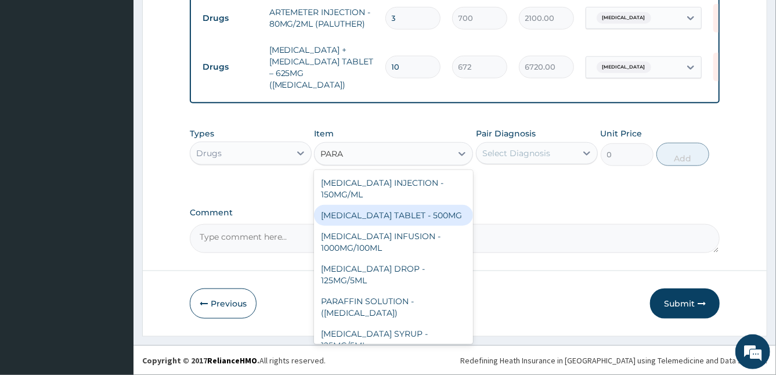
click at [415, 214] on div "[MEDICAL_DATA] TABLET - 500MG" at bounding box center [393, 215] width 159 height 21
type input "33.599999999999994"
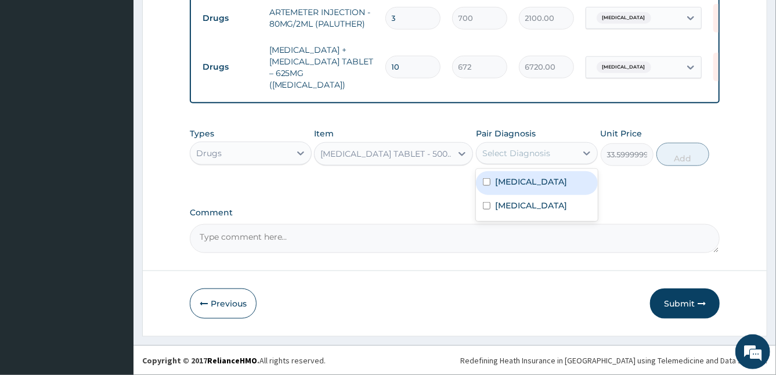
click at [533, 145] on div "Select Diagnosis" at bounding box center [527, 153] width 100 height 19
click at [501, 190] on div "[MEDICAL_DATA]" at bounding box center [537, 183] width 122 height 24
checkbox input "true"
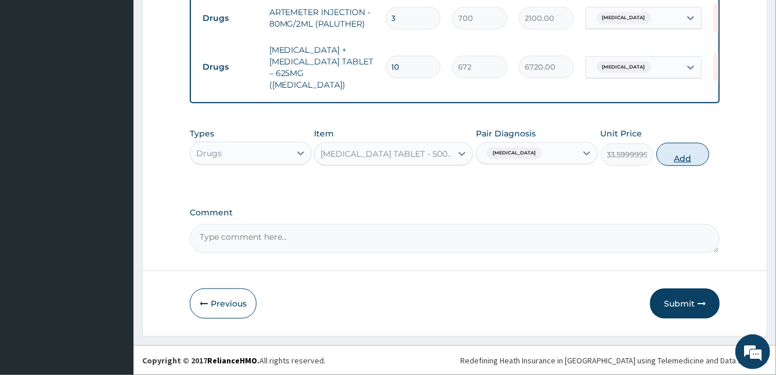
click at [671, 157] on button "Add" at bounding box center [682, 154] width 53 height 23
type input "0"
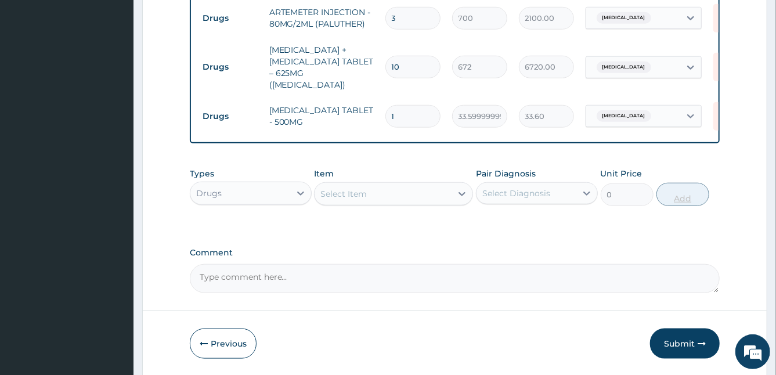
type input "15"
type input "504.00"
type input "15"
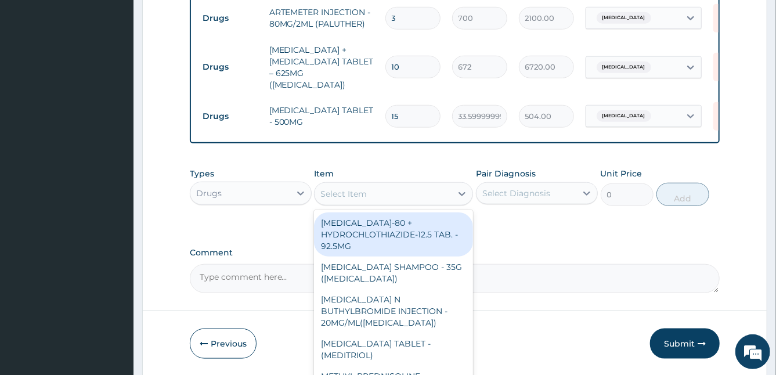
click at [345, 197] on div "Select Item" at bounding box center [343, 194] width 46 height 12
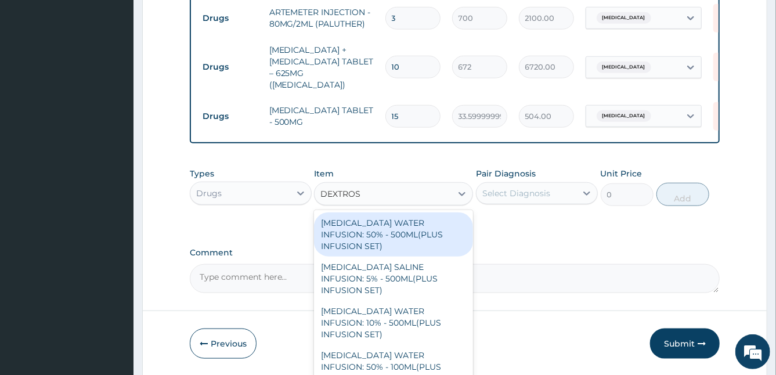
type input "[MEDICAL_DATA]"
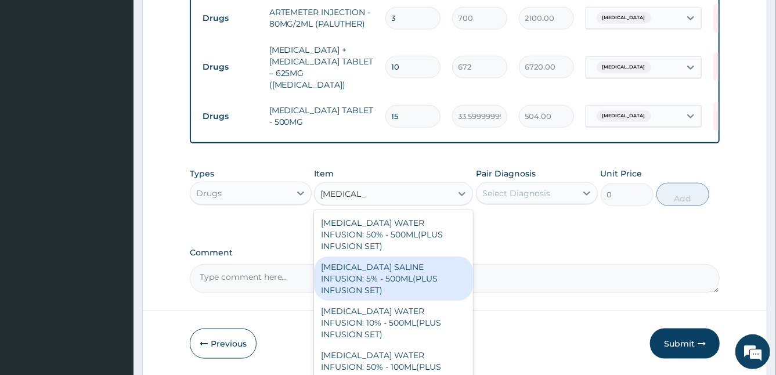
click at [387, 279] on div "[MEDICAL_DATA] SALINE INFUSION: 5% - 500ML(PLUS INFUSION SET)" at bounding box center [393, 279] width 159 height 44
type input "1092"
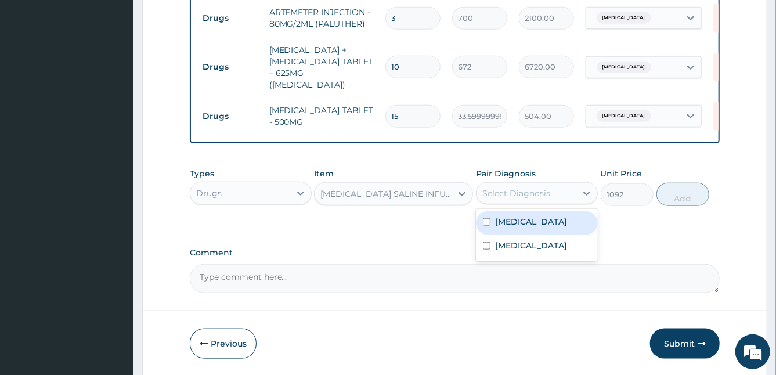
click at [562, 196] on div "Select Diagnosis" at bounding box center [527, 193] width 100 height 19
click at [501, 228] on div "[MEDICAL_DATA]" at bounding box center [537, 223] width 122 height 24
checkbox input "true"
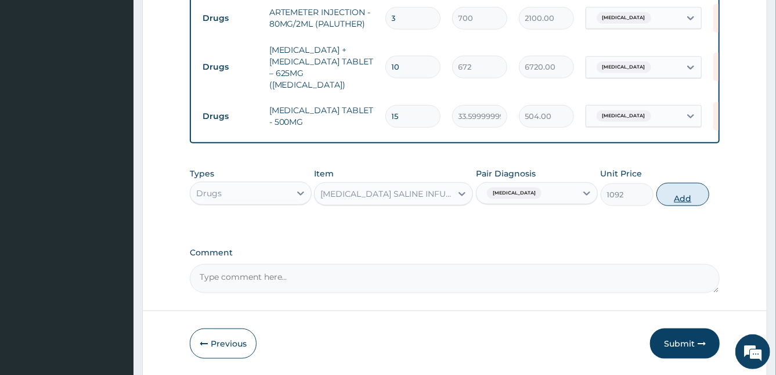
click at [680, 196] on button "Add" at bounding box center [682, 194] width 53 height 23
type input "0"
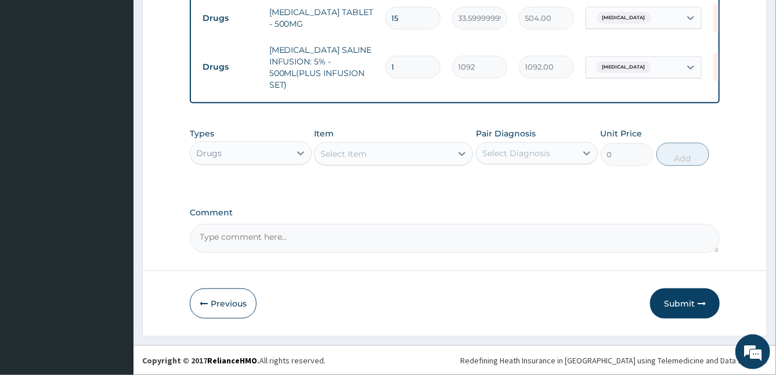
scroll to position [634, 0]
type input "0.00"
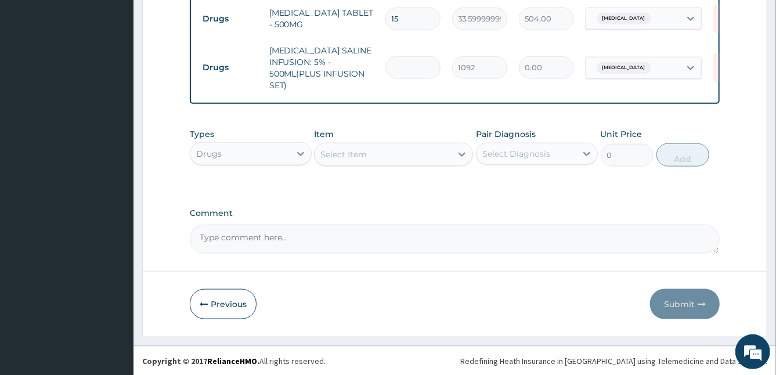
type input "2"
type input "2184.00"
type input "2"
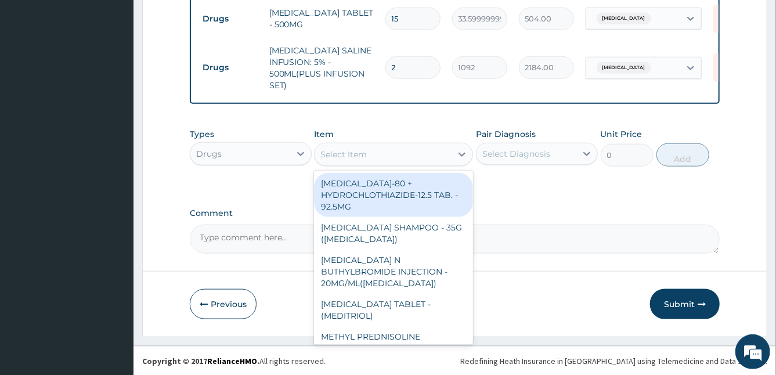
click at [336, 149] on div "Select Item" at bounding box center [343, 155] width 46 height 12
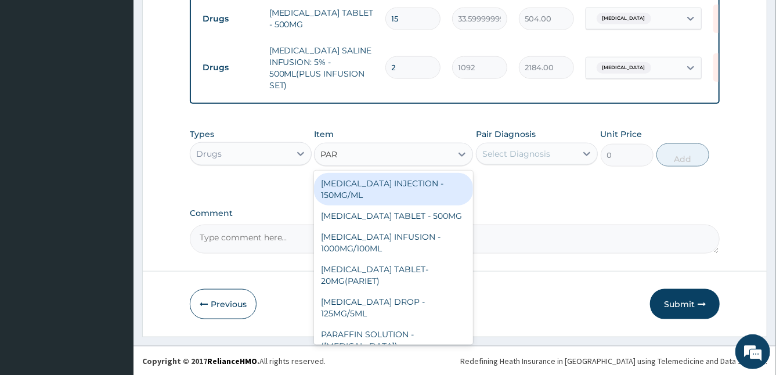
type input "PARA"
click at [366, 200] on div "[MEDICAL_DATA] INJECTION - 150MG/ML" at bounding box center [393, 189] width 159 height 33
type input "560"
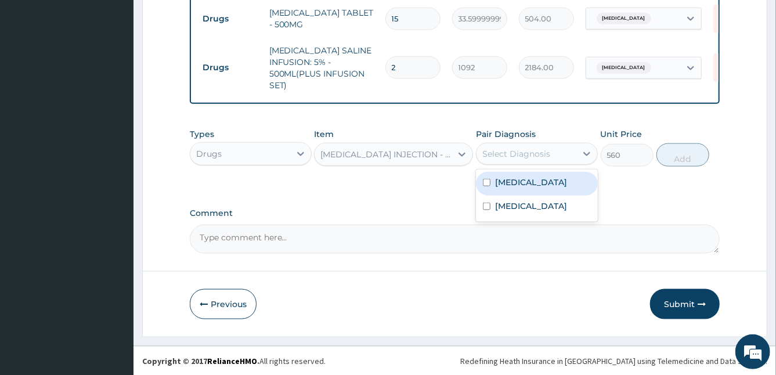
click at [529, 159] on div "Select Diagnosis" at bounding box center [516, 154] width 68 height 12
click at [513, 180] on label "[MEDICAL_DATA]" at bounding box center [531, 182] width 72 height 12
checkbox input "true"
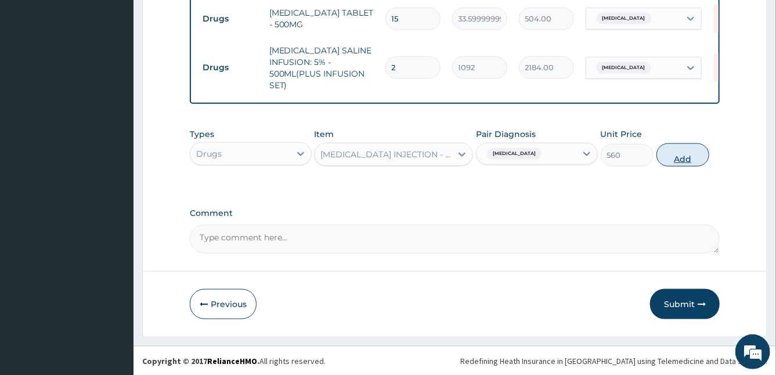
click at [686, 158] on button "Add" at bounding box center [682, 154] width 53 height 23
type input "0"
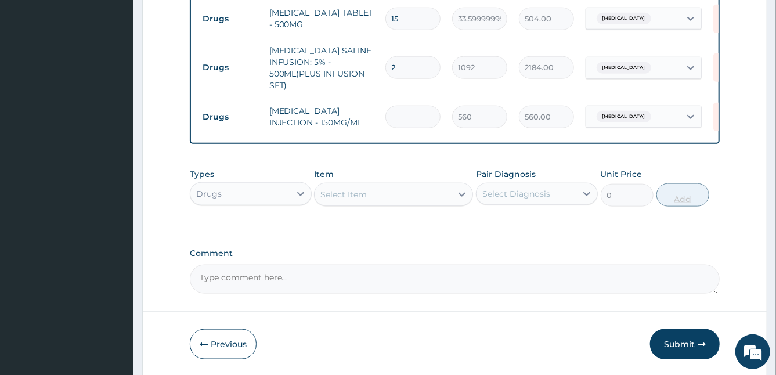
type input "0.00"
type input "2"
type input "1120.00"
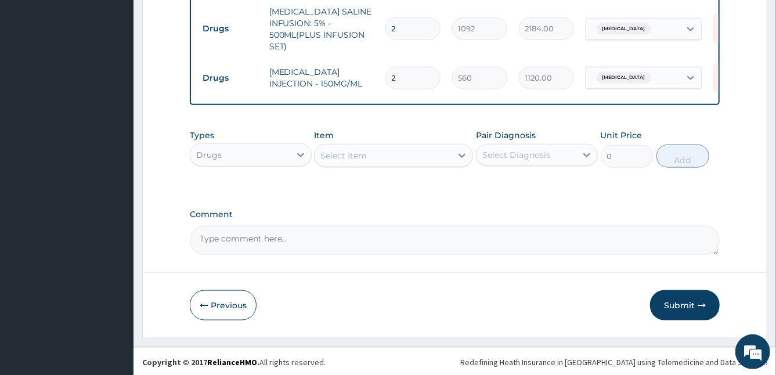
scroll to position [675, 0]
type input "2"
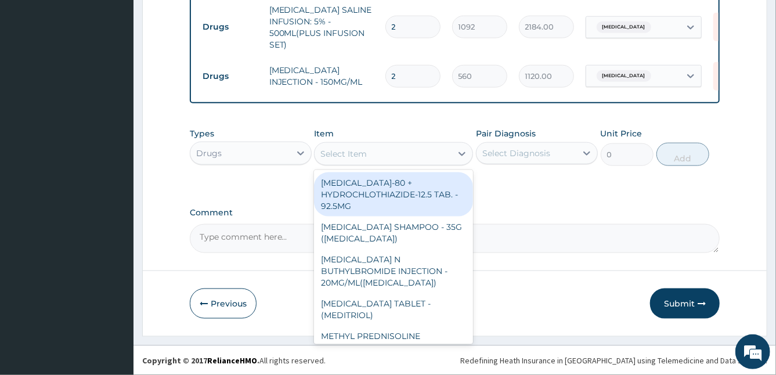
click at [373, 158] on div "Select Item" at bounding box center [383, 154] width 137 height 19
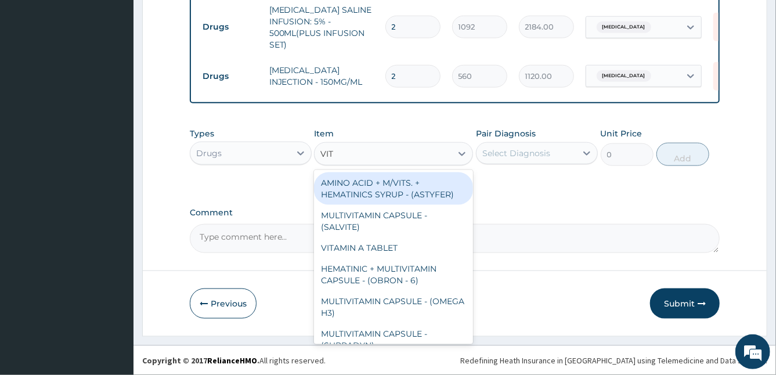
type input "VIT B"
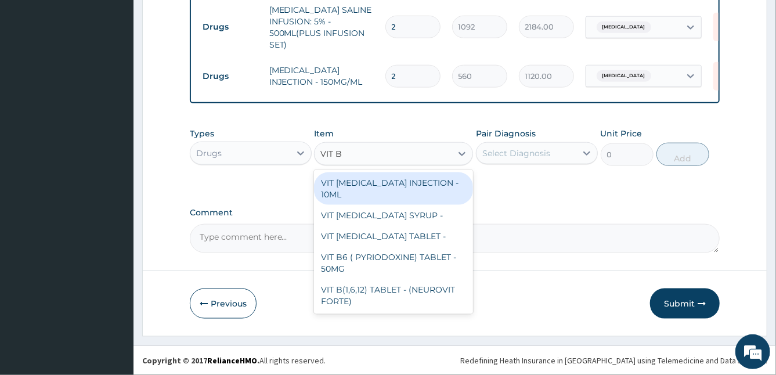
click at [438, 178] on div "VIT [MEDICAL_DATA] INJECTION - 10ML" at bounding box center [393, 188] width 159 height 33
type input "154"
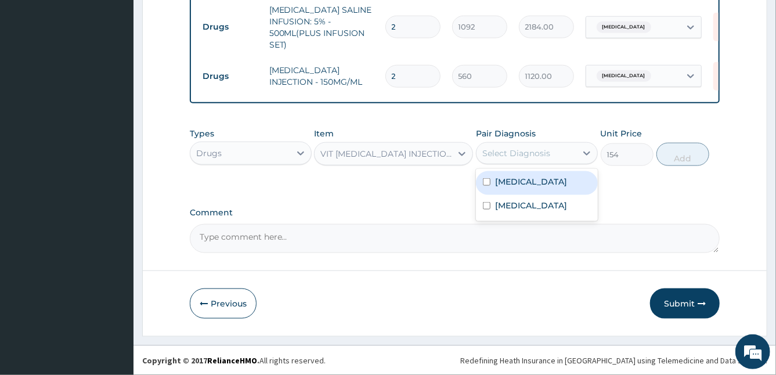
click at [528, 155] on div "Select Diagnosis" at bounding box center [516, 153] width 68 height 12
click at [490, 186] on div "[MEDICAL_DATA]" at bounding box center [537, 183] width 122 height 24
checkbox input "true"
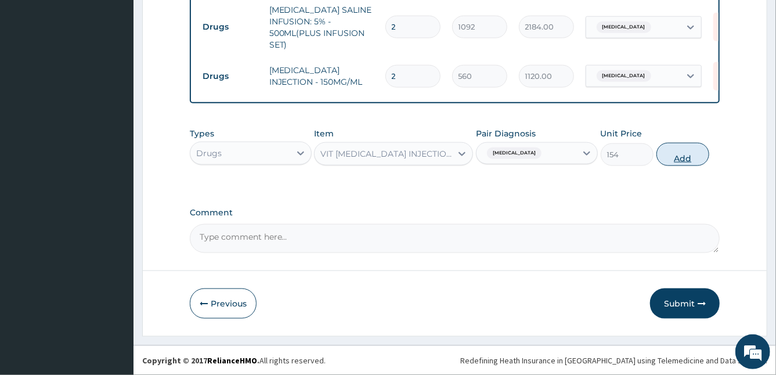
click at [673, 147] on button "Add" at bounding box center [682, 154] width 53 height 23
type input "0"
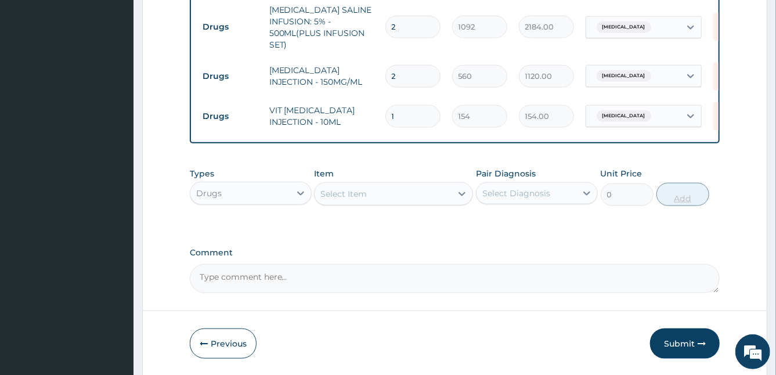
type input "0.00"
type input "2"
type input "308.00"
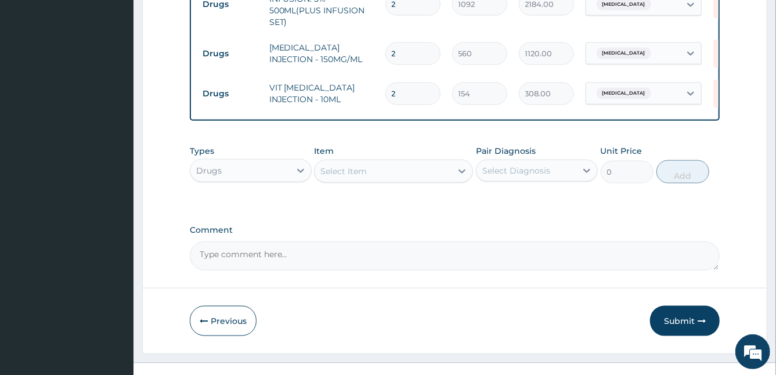
scroll to position [715, 0]
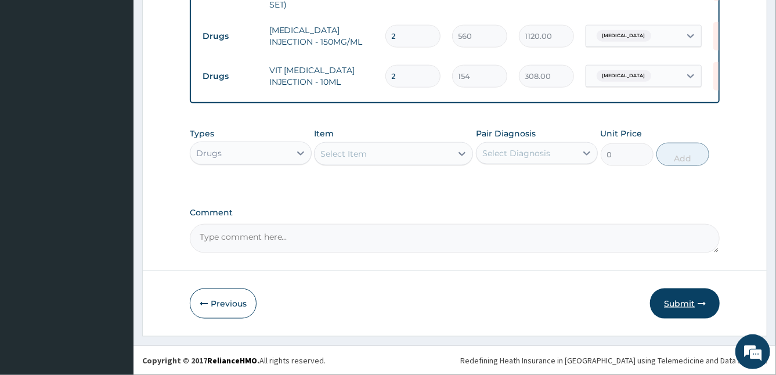
type input "2"
click at [676, 303] on button "Submit" at bounding box center [685, 303] width 70 height 30
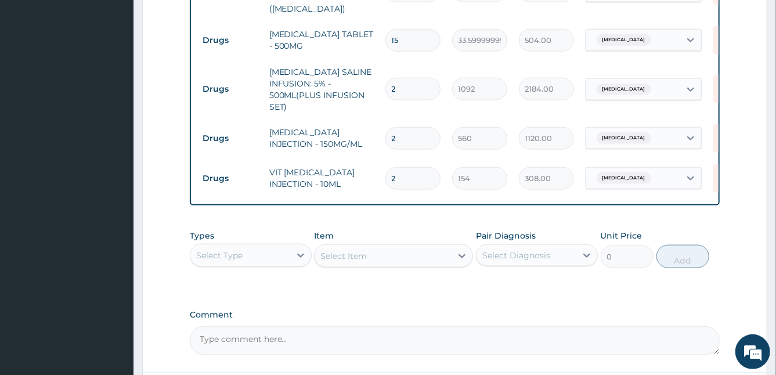
scroll to position [840, 0]
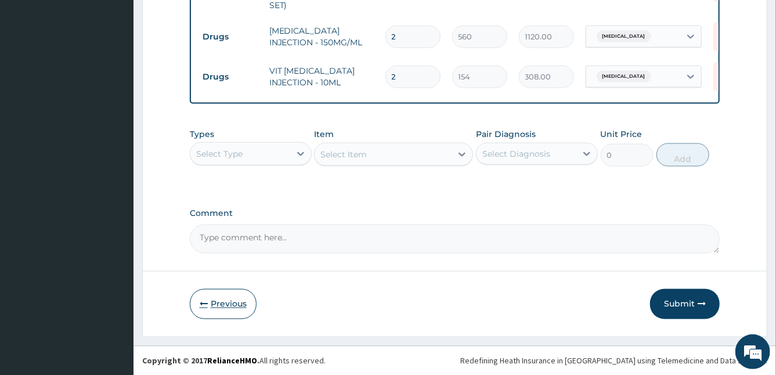
click at [217, 301] on button "Previous" at bounding box center [223, 304] width 67 height 30
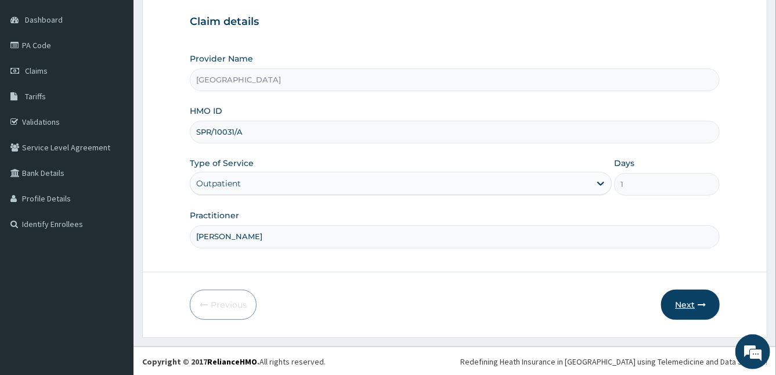
click at [681, 305] on button "Next" at bounding box center [690, 305] width 59 height 30
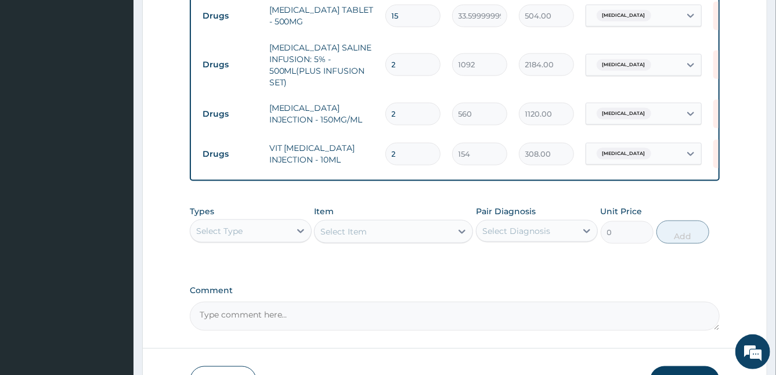
scroll to position [840, 0]
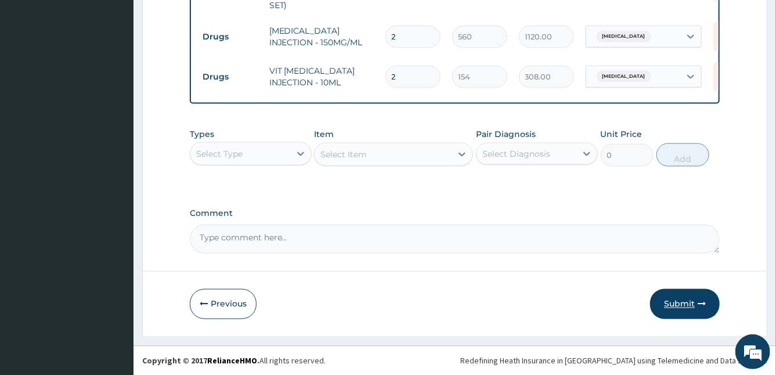
click at [666, 305] on button "Submit" at bounding box center [685, 304] width 70 height 30
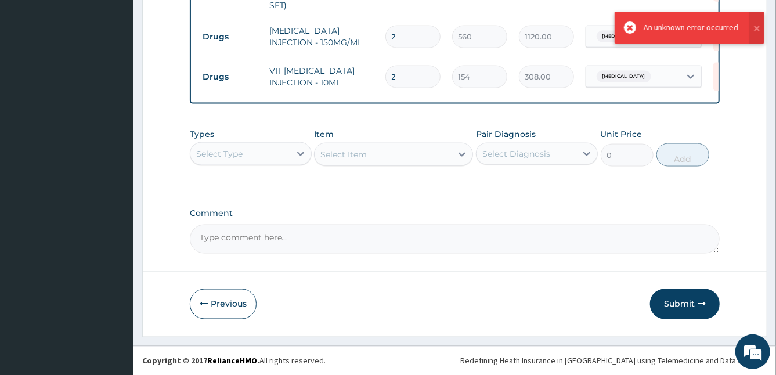
click at [666, 305] on button "Submit" at bounding box center [685, 304] width 70 height 30
click at [633, 28] on icon at bounding box center [630, 27] width 12 height 12
click at [632, 27] on icon at bounding box center [630, 27] width 12 height 12
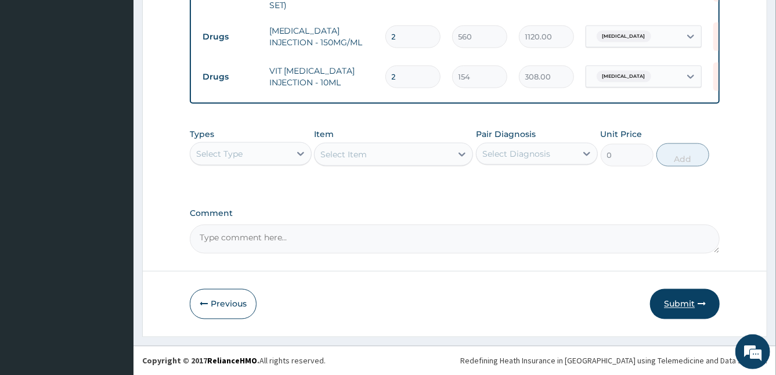
click at [673, 303] on button "Submit" at bounding box center [685, 304] width 70 height 30
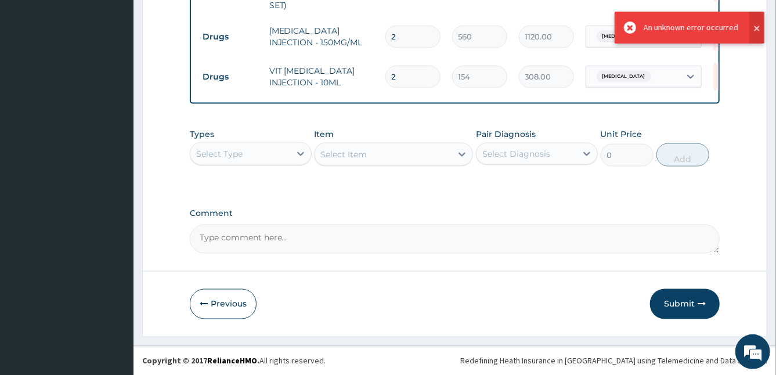
click at [755, 21] on button at bounding box center [756, 28] width 15 height 32
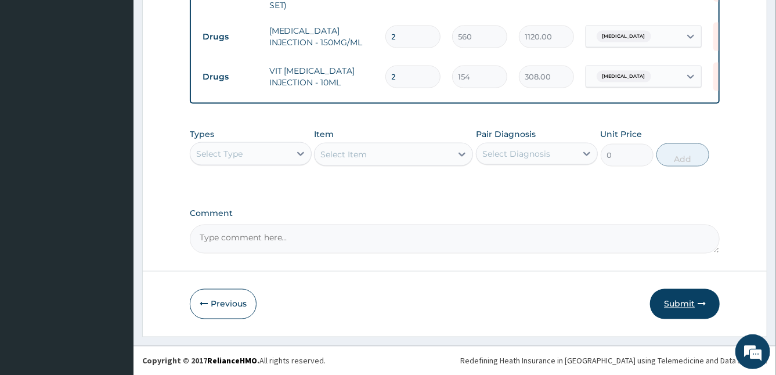
click at [676, 301] on button "Submit" at bounding box center [685, 304] width 70 height 30
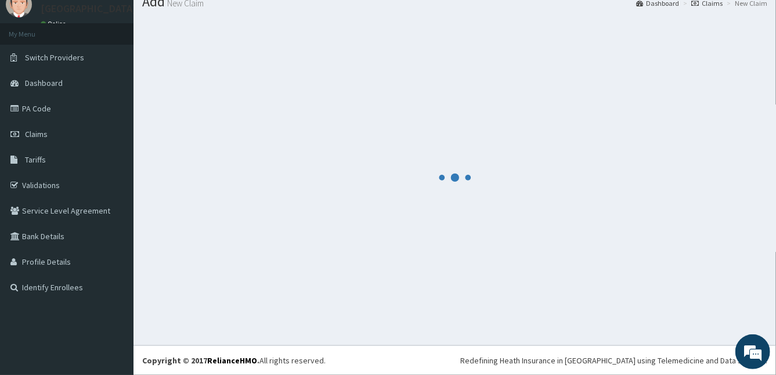
scroll to position [44, 0]
click at [676, 301] on div at bounding box center [454, 177] width 625 height 319
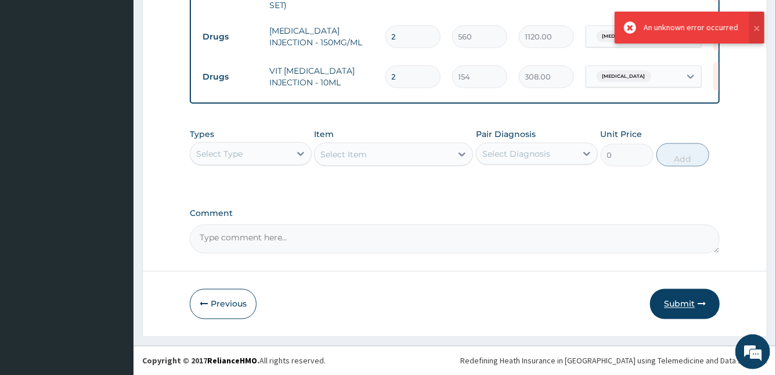
click at [663, 301] on button "Submit" at bounding box center [685, 304] width 70 height 30
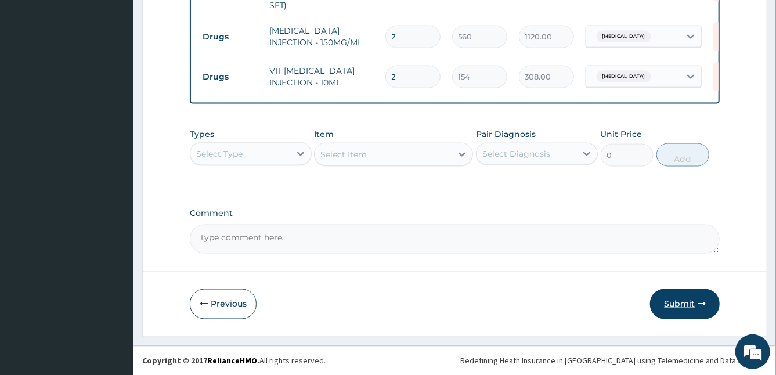
click at [683, 300] on button "Submit" at bounding box center [685, 304] width 70 height 30
click at [686, 300] on button "Submit" at bounding box center [685, 304] width 70 height 30
click at [696, 302] on button "Submit" at bounding box center [685, 304] width 70 height 30
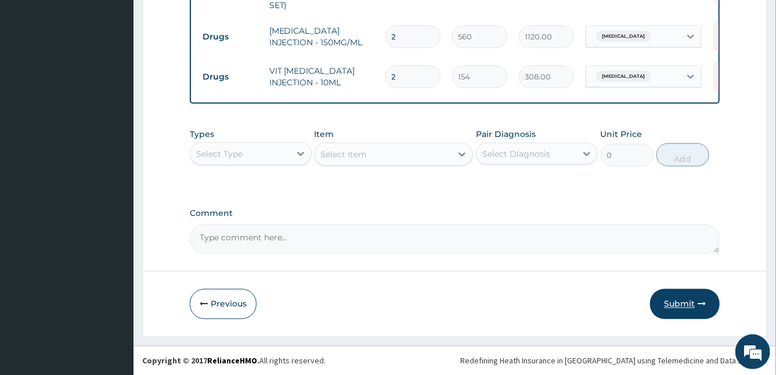
click at [683, 300] on button "Submit" at bounding box center [685, 304] width 70 height 30
